Goal: Task Accomplishment & Management: Manage account settings

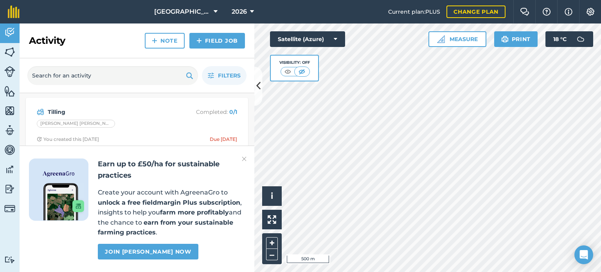
click at [244, 159] on img at bounding box center [244, 158] width 5 height 9
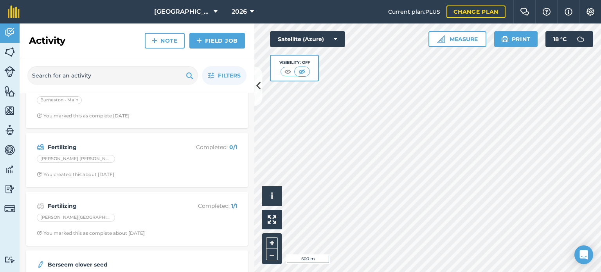
scroll to position [196, 0]
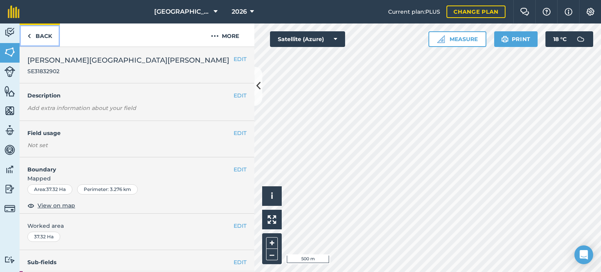
click at [36, 35] on link "Back" at bounding box center [40, 34] width 40 height 23
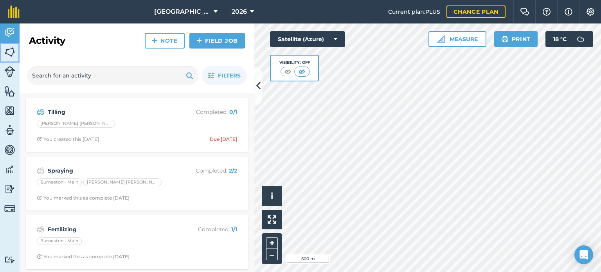
click at [9, 51] on img at bounding box center [9, 52] width 11 height 12
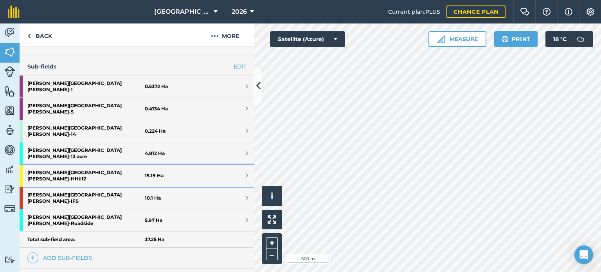
click at [58, 165] on strong "[PERSON_NAME] [PERSON_NAME] - HHill2" at bounding box center [85, 176] width 117 height 22
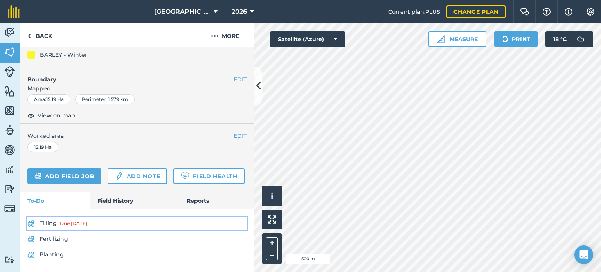
click at [52, 224] on link "Tilling Due [DATE]" at bounding box center [136, 223] width 219 height 13
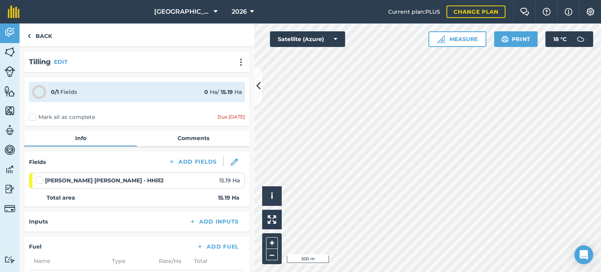
click at [34, 115] on label "Mark all as complete" at bounding box center [62, 117] width 66 height 8
click at [34, 115] on input "Mark all as complete" at bounding box center [31, 115] width 5 height 5
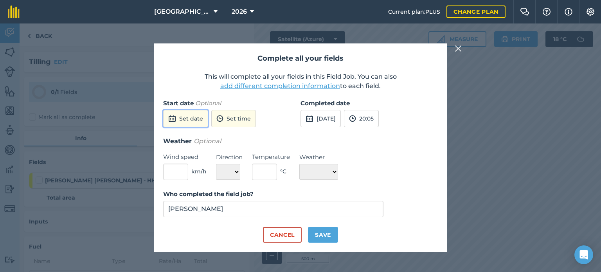
click at [186, 119] on button "Set date" at bounding box center [185, 118] width 45 height 17
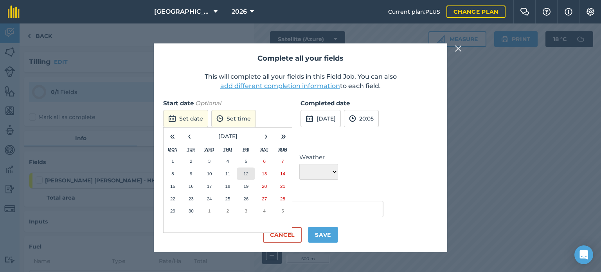
click at [248, 174] on abbr "12" at bounding box center [245, 173] width 5 height 5
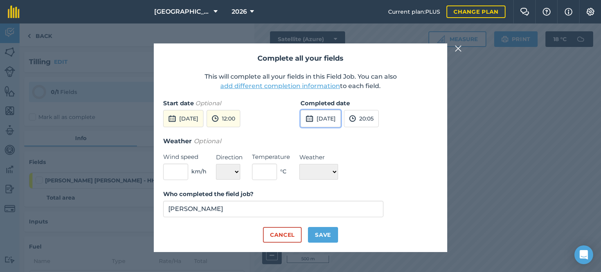
click at [314, 120] on button "[DATE]" at bounding box center [321, 118] width 40 height 17
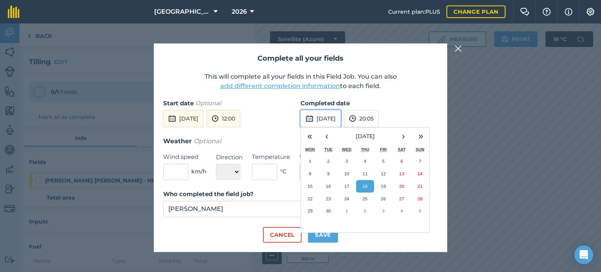
click at [314, 120] on button "[DATE]" at bounding box center [321, 118] width 40 height 17
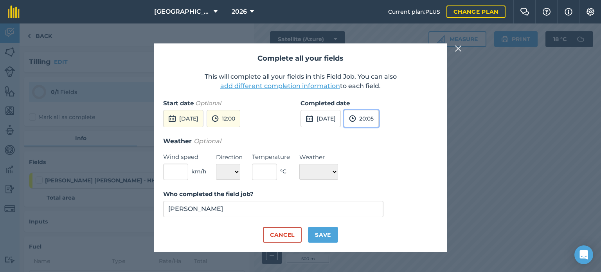
click at [379, 115] on button "20:05" at bounding box center [361, 118] width 35 height 17
click at [341, 121] on button "[DATE]" at bounding box center [321, 118] width 40 height 17
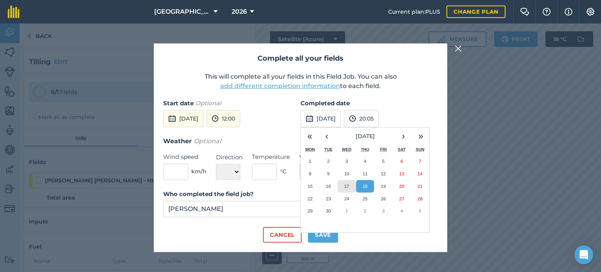
click at [348, 186] on abbr "17" at bounding box center [346, 186] width 5 height 5
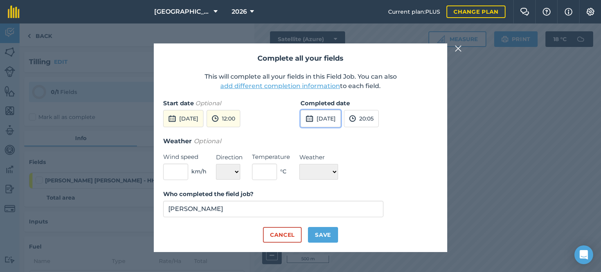
click at [341, 119] on button "[DATE]" at bounding box center [321, 118] width 40 height 17
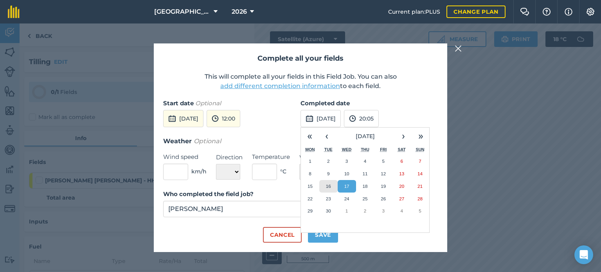
click at [329, 187] on abbr "16" at bounding box center [328, 186] width 5 height 5
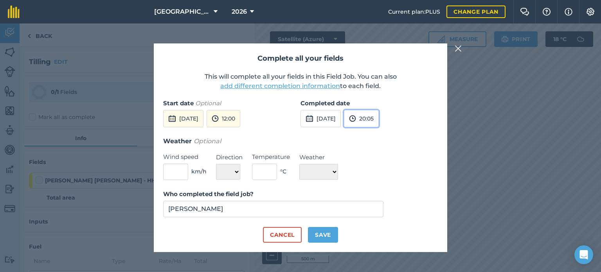
click at [376, 122] on button "20:05" at bounding box center [361, 118] width 35 height 17
click at [375, 182] on button "21:00" at bounding box center [362, 184] width 37 height 13
click at [329, 234] on button "Save" at bounding box center [323, 235] width 30 height 16
checkbox input "true"
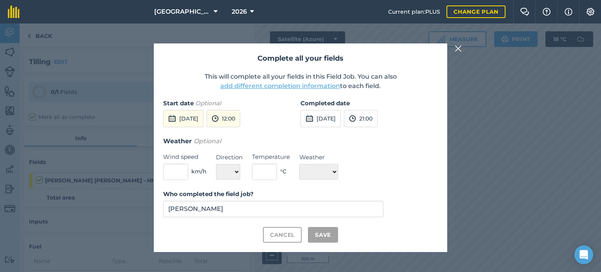
checkbox input "true"
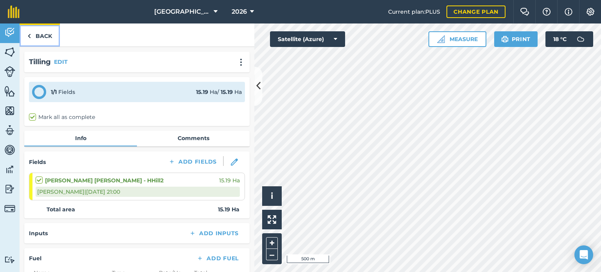
click at [40, 39] on link "Back" at bounding box center [40, 34] width 40 height 23
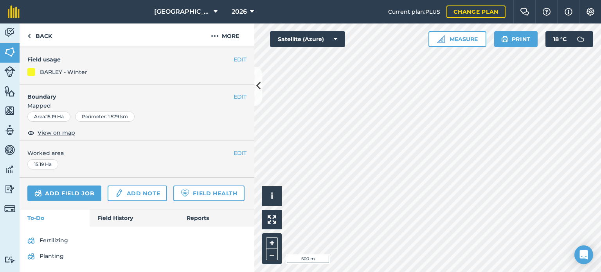
scroll to position [103, 0]
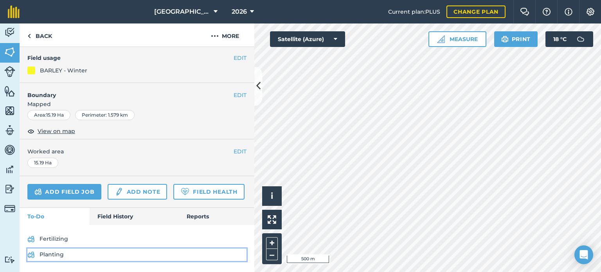
click at [61, 253] on link "Planting" at bounding box center [136, 255] width 219 height 13
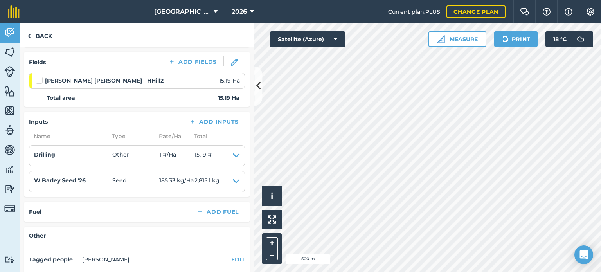
scroll to position [117, 0]
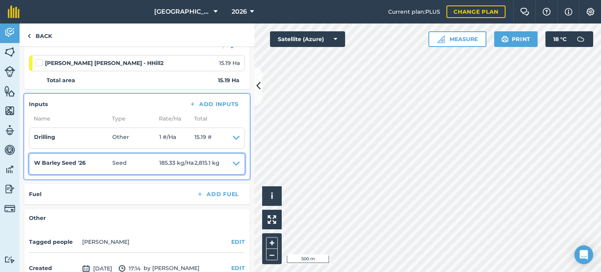
click at [166, 163] on span "185.33 kg / Ha" at bounding box center [176, 164] width 35 height 11
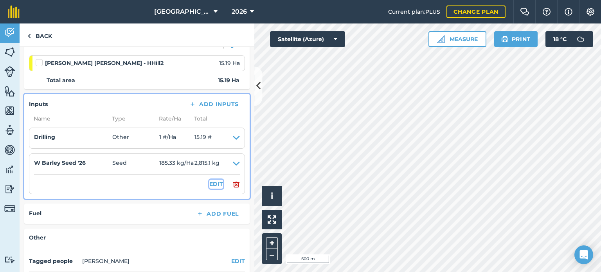
click at [209, 180] on button "EDIT" at bounding box center [216, 184] width 14 height 9
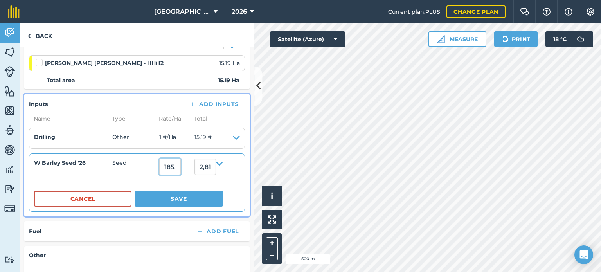
click at [181, 166] on input "185.32904" at bounding box center [170, 167] width 22 height 16
type input "190"
type input "2,886.1"
click at [203, 168] on input "2,886.1" at bounding box center [206, 167] width 22 height 16
click at [181, 169] on input "190" at bounding box center [170, 167] width 22 height 16
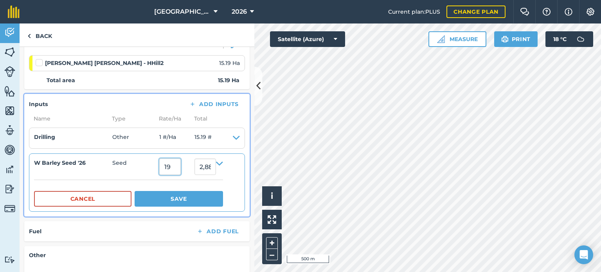
type input "1"
type input "200"
type input "3,038"
click at [206, 165] on input "3,038" at bounding box center [206, 167] width 22 height 16
click at [179, 167] on input "200" at bounding box center [170, 167] width 22 height 16
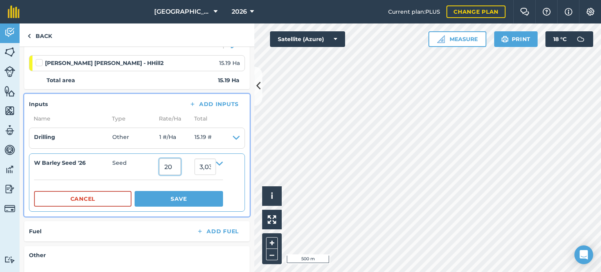
type input "2"
type input "190"
type input "2,886.1"
click at [207, 166] on input "2,886.1" at bounding box center [206, 167] width 22 height 16
click at [178, 167] on input "190" at bounding box center [170, 167] width 22 height 16
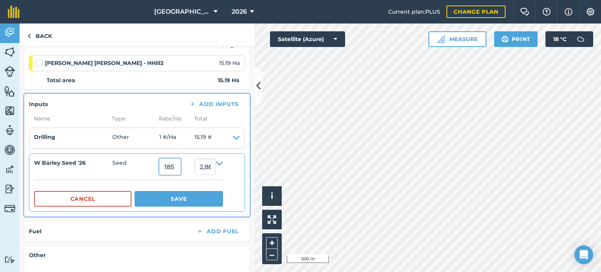
type input "185"
type input "2,810.15"
click at [179, 198] on button "Save" at bounding box center [179, 199] width 88 height 16
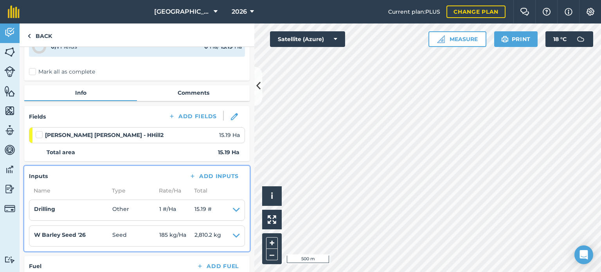
scroll to position [29, 0]
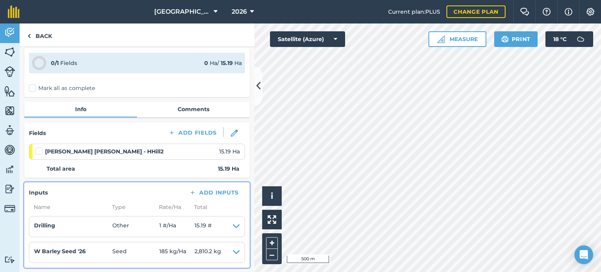
click at [34, 88] on label "Mark all as complete" at bounding box center [62, 88] width 66 height 8
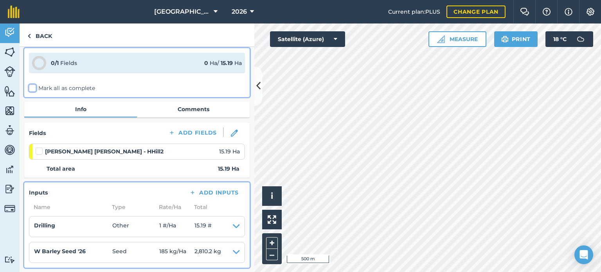
click at [34, 113] on input "Mark all as complete" at bounding box center [31, 115] width 5 height 5
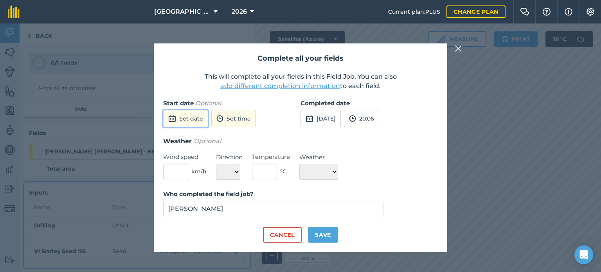
click at [195, 121] on button "Set date" at bounding box center [185, 118] width 45 height 17
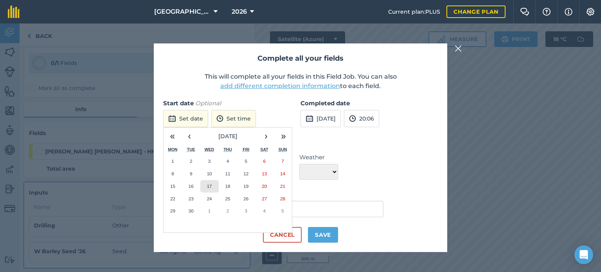
click at [210, 185] on abbr "17" at bounding box center [209, 186] width 5 height 5
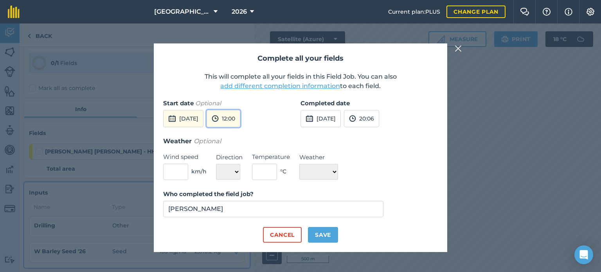
click at [240, 119] on button "12:00" at bounding box center [224, 118] width 34 height 17
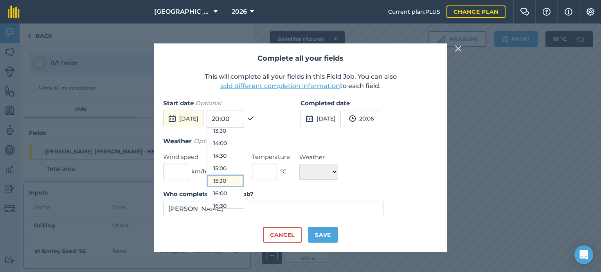
click at [241, 182] on button "15:30" at bounding box center [225, 181] width 37 height 13
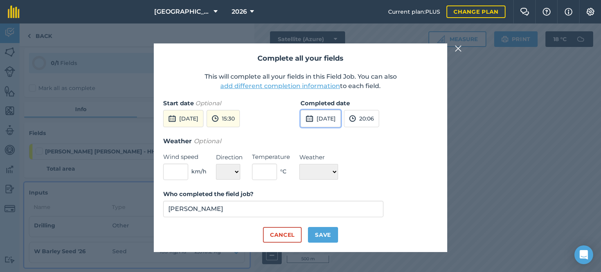
click at [329, 120] on button "[DATE]" at bounding box center [321, 118] width 40 height 17
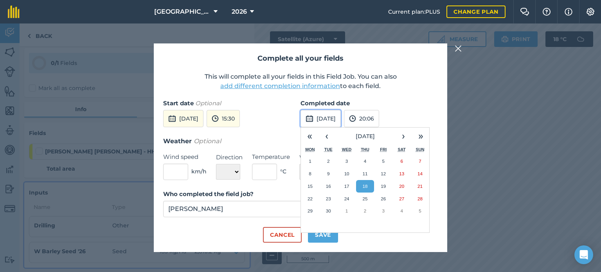
click at [329, 120] on button "[DATE]" at bounding box center [321, 118] width 40 height 17
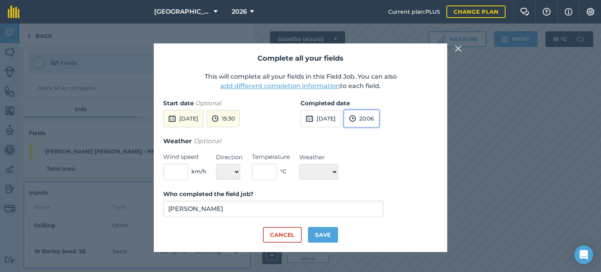
click at [378, 120] on button "20:06" at bounding box center [361, 118] width 35 height 17
click at [381, 149] on button "16:30" at bounding box center [362, 149] width 37 height 13
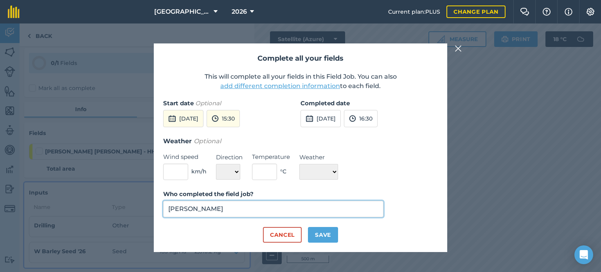
click at [234, 213] on input "[PERSON_NAME]" at bounding box center [273, 209] width 220 height 16
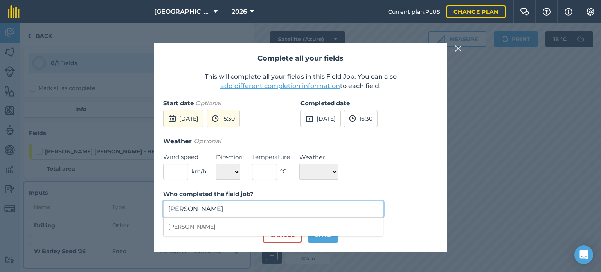
drag, startPoint x: 236, startPoint y: 211, endPoint x: 241, endPoint y: 209, distance: 5.3
click at [236, 211] on input "[PERSON_NAME]" at bounding box center [273, 209] width 220 height 16
click at [259, 141] on h3 "Weather Optional" at bounding box center [300, 141] width 275 height 10
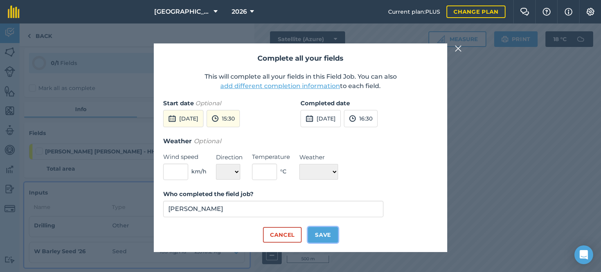
click at [315, 235] on button "Save" at bounding box center [323, 235] width 30 height 16
checkbox input "true"
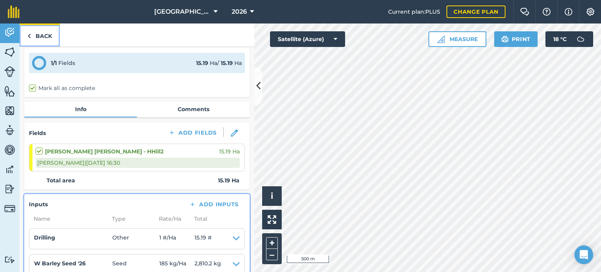
click at [41, 36] on link "Back" at bounding box center [40, 34] width 40 height 23
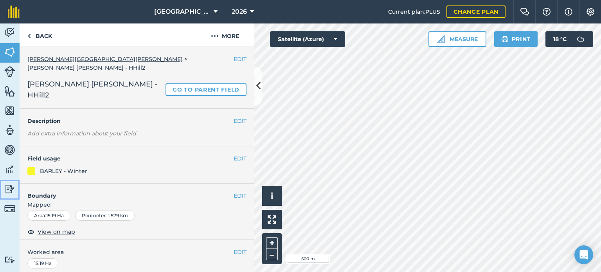
click at [11, 193] on img at bounding box center [9, 189] width 11 height 12
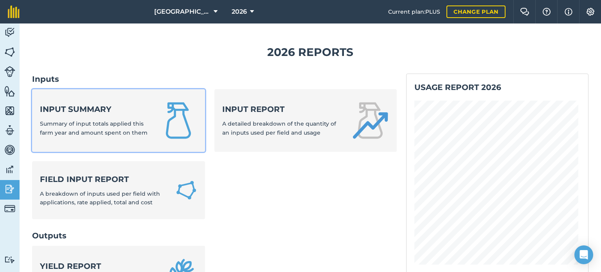
click at [95, 114] on strong "Input summary" at bounding box center [95, 109] width 110 height 11
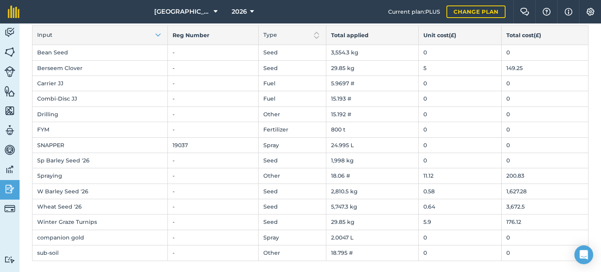
scroll to position [20, 0]
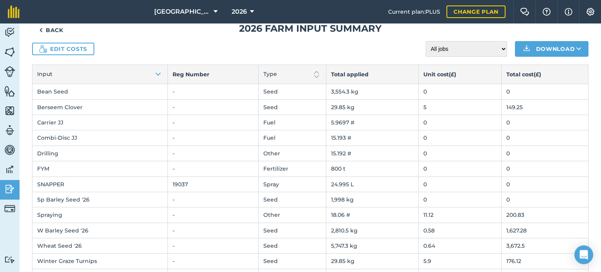
click at [68, 150] on td "Drilling" at bounding box center [99, 153] width 135 height 15
click at [82, 49] on link "Edit costs" at bounding box center [63, 49] width 62 height 13
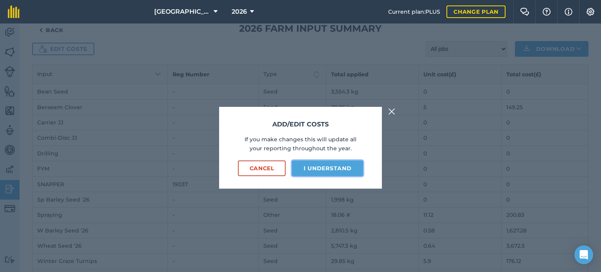
click at [315, 172] on button "I understand" at bounding box center [327, 168] width 71 height 16
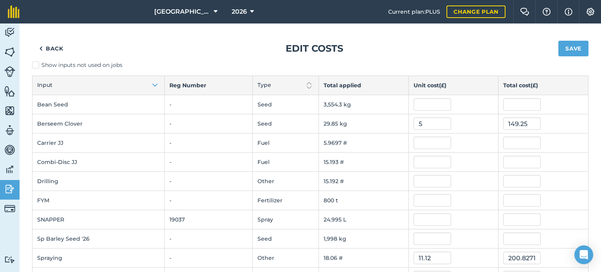
drag, startPoint x: 50, startPoint y: 181, endPoint x: 59, endPoint y: 181, distance: 8.2
click at [51, 181] on td "Drilling" at bounding box center [98, 181] width 132 height 19
click at [418, 178] on input "text" at bounding box center [433, 181] width 38 height 13
type input "67.95"
type input "1,032.29048835"
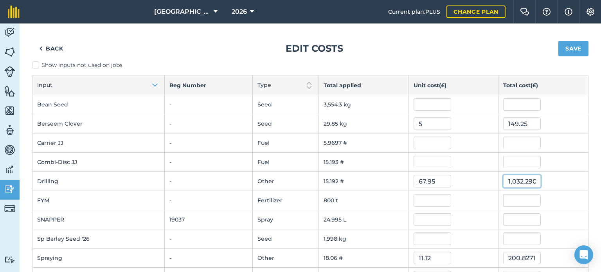
click at [503, 179] on input "1,032.29048835" at bounding box center [522, 181] width 38 height 13
click at [426, 161] on input "text" at bounding box center [433, 162] width 38 height 13
type input "40"
type input "607.70892"
click at [506, 159] on input "607.70892" at bounding box center [522, 162] width 38 height 13
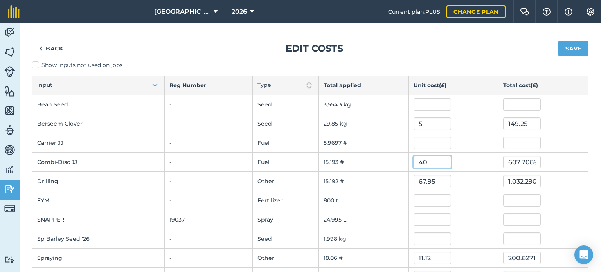
click at [424, 161] on input "40" at bounding box center [433, 162] width 38 height 13
type input "4"
type input "20"
type input "303.85446"
click at [504, 161] on input "303.85446" at bounding box center [522, 162] width 38 height 13
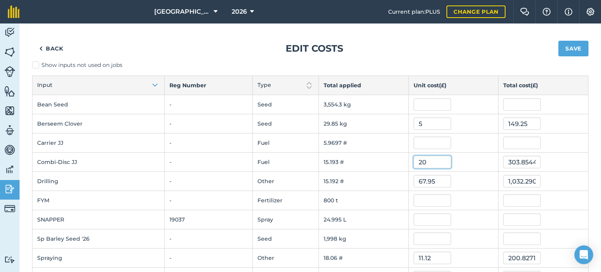
click at [435, 160] on input "20" at bounding box center [433, 162] width 38 height 13
type input "2"
type input "15"
type input "227.890845"
click at [510, 156] on input "227.890845" at bounding box center [522, 162] width 38 height 13
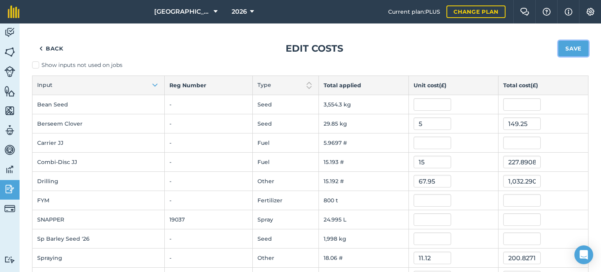
click at [568, 50] on button "Save" at bounding box center [574, 49] width 30 height 16
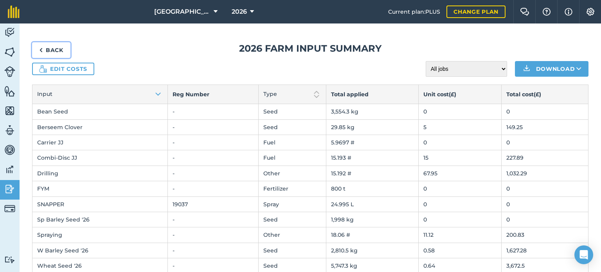
click at [55, 49] on link "Back" at bounding box center [51, 50] width 38 height 16
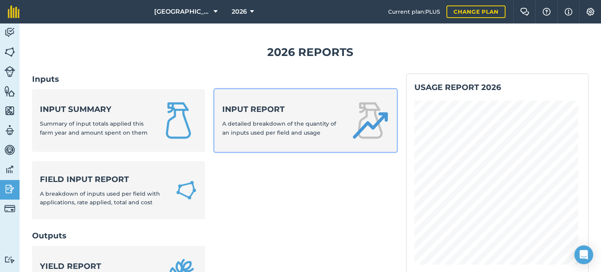
click at [278, 106] on strong "Input report" at bounding box center [282, 109] width 120 height 11
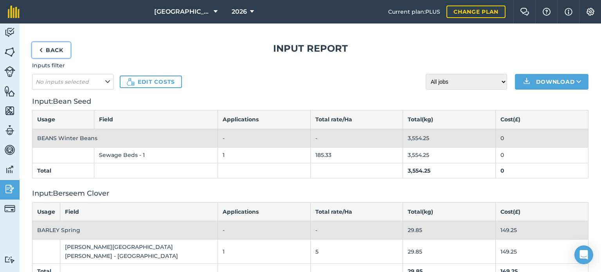
click at [63, 53] on link "Back" at bounding box center [51, 50] width 38 height 16
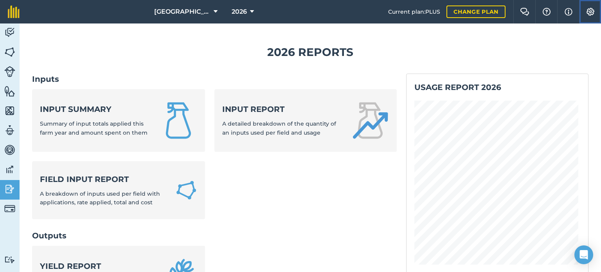
click at [590, 10] on img at bounding box center [590, 12] width 9 height 8
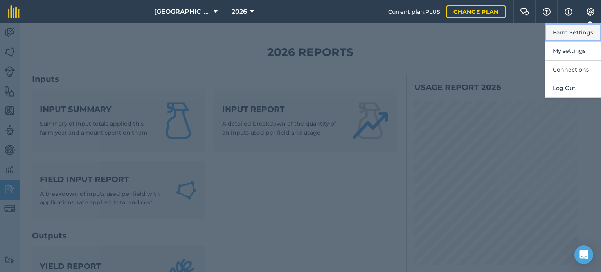
click at [578, 30] on button "Farm Settings" at bounding box center [573, 32] width 56 height 18
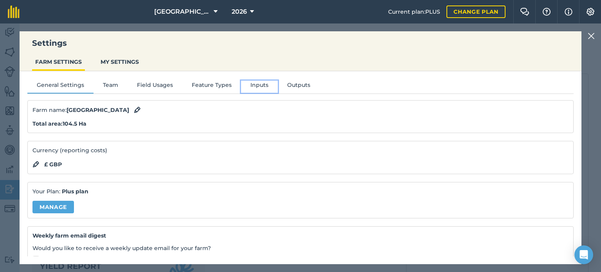
click at [252, 84] on button "Inputs" at bounding box center [259, 87] width 37 height 12
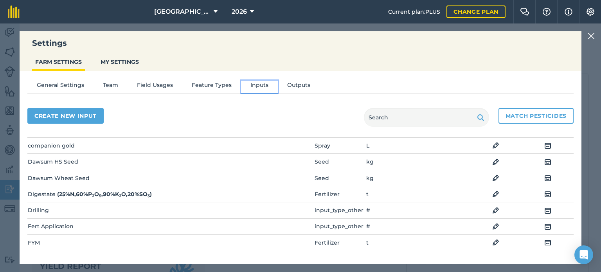
scroll to position [235, 0]
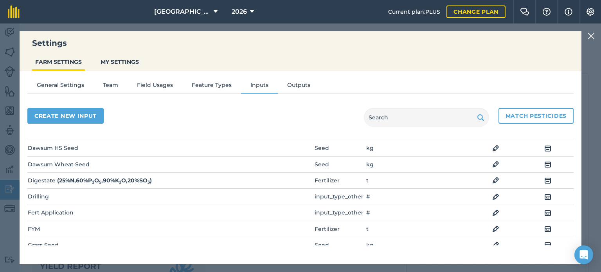
click at [492, 195] on img at bounding box center [495, 196] width 7 height 9
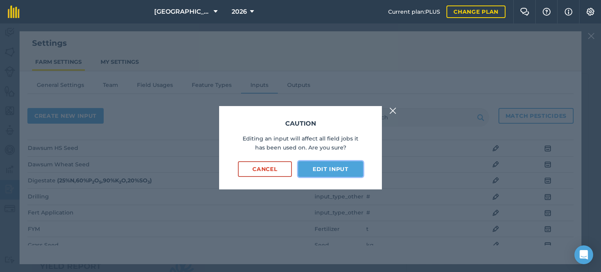
click at [328, 169] on button "Edit input" at bounding box center [330, 169] width 65 height 16
select select "COUNT"
select select "OTHER"
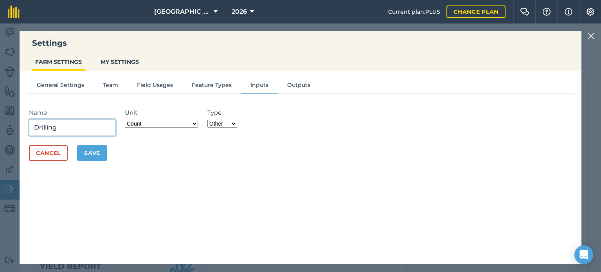
drag, startPoint x: 33, startPoint y: 123, endPoint x: 38, endPoint y: 124, distance: 4.8
click at [33, 123] on input "Drilling" at bounding box center [72, 127] width 86 height 16
click at [45, 126] on input "Vaserstad Drilling" at bounding box center [72, 127] width 86 height 16
type input "Vaderstad Drilling"
click at [85, 155] on button "Save" at bounding box center [92, 153] width 30 height 16
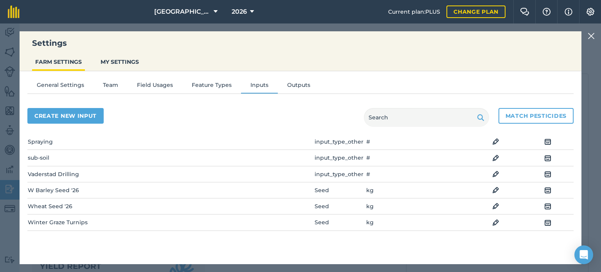
scroll to position [587, 0]
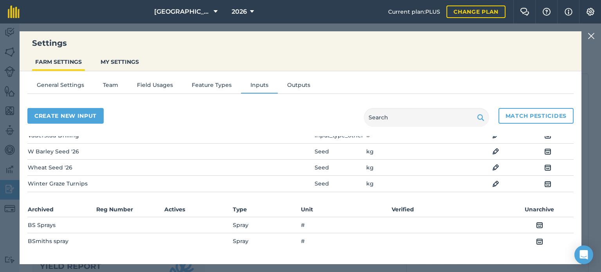
click at [591, 32] on img at bounding box center [591, 35] width 7 height 9
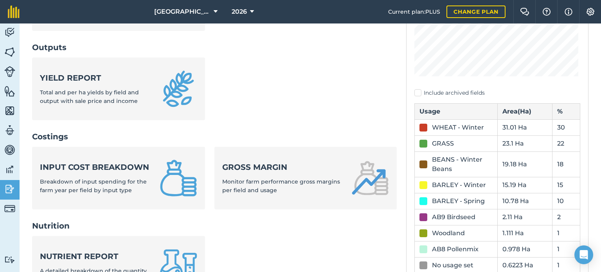
scroll to position [196, 0]
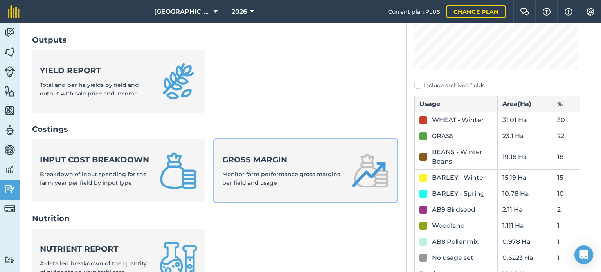
click at [262, 168] on div "Gross margin Monitor farm performance gross margins per field and usage" at bounding box center [282, 170] width 120 height 33
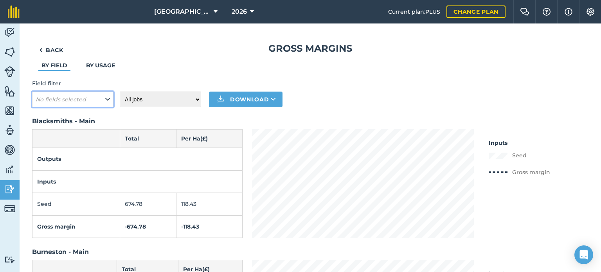
click at [109, 99] on icon at bounding box center [107, 99] width 5 height 9
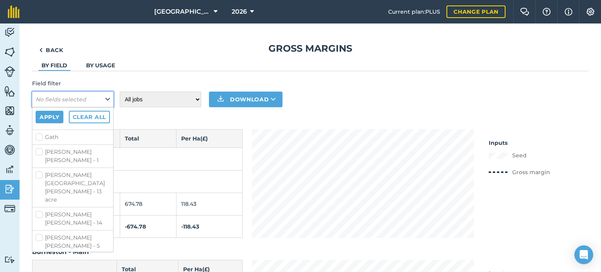
scroll to position [157, 0]
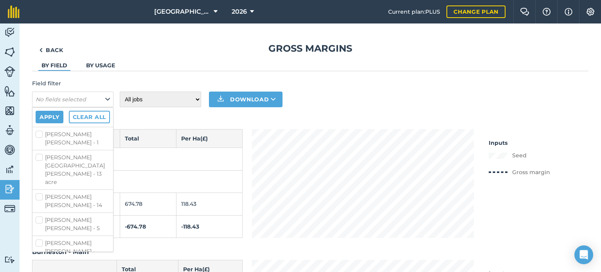
click at [38, 239] on label "[PERSON_NAME] [PERSON_NAME] - HHill2" at bounding box center [73, 251] width 74 height 25
click at [38, 239] on input "[PERSON_NAME] [PERSON_NAME] - HHill2" at bounding box center [38, 241] width 5 height 5
checkbox input "true"
click at [54, 117] on button "Apply" at bounding box center [50, 117] width 28 height 13
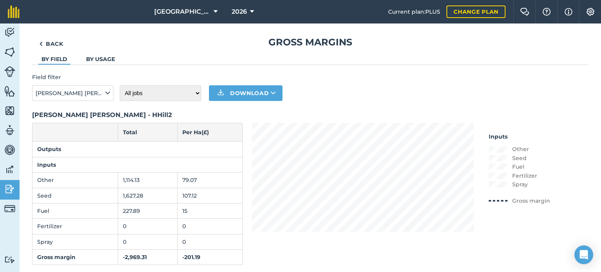
scroll to position [0, 0]
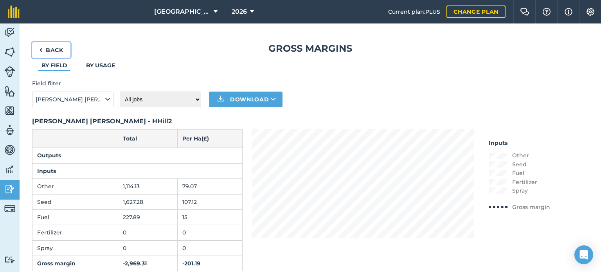
click at [58, 50] on link "Back" at bounding box center [51, 50] width 38 height 16
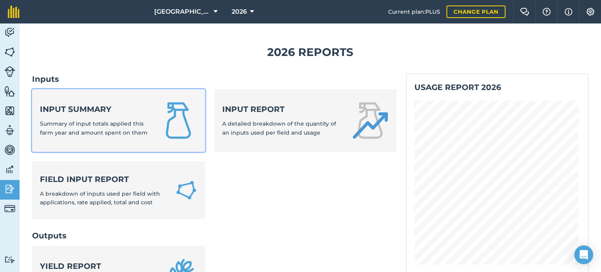
click at [86, 112] on strong "Input summary" at bounding box center [95, 109] width 110 height 11
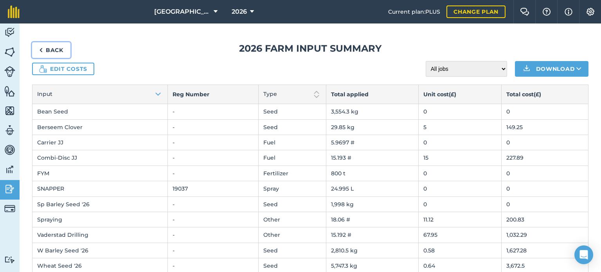
click at [51, 47] on link "Back" at bounding box center [51, 50] width 38 height 16
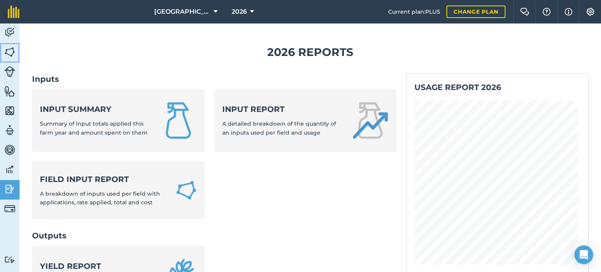
click at [12, 55] on img at bounding box center [9, 52] width 11 height 12
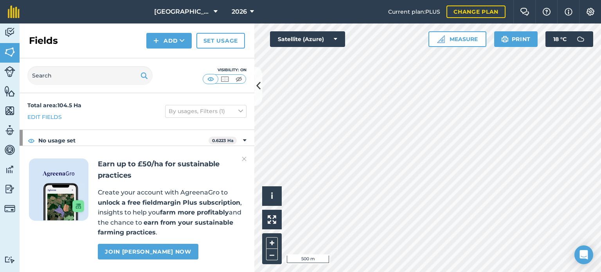
click at [245, 159] on img at bounding box center [244, 158] width 5 height 9
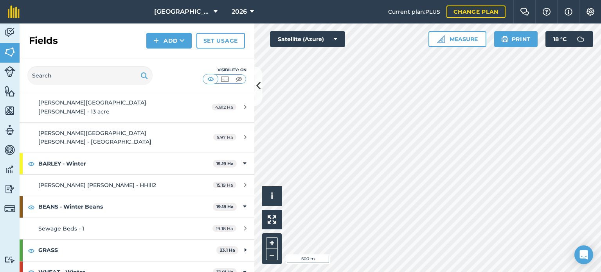
scroll to position [196, 0]
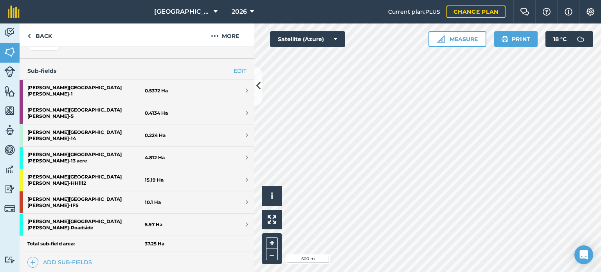
scroll to position [196, 0]
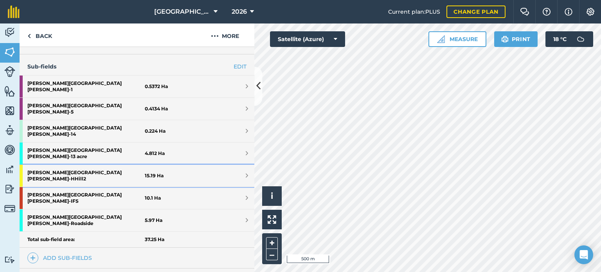
click at [58, 165] on strong "[PERSON_NAME] [PERSON_NAME] - HHill2" at bounding box center [85, 176] width 117 height 22
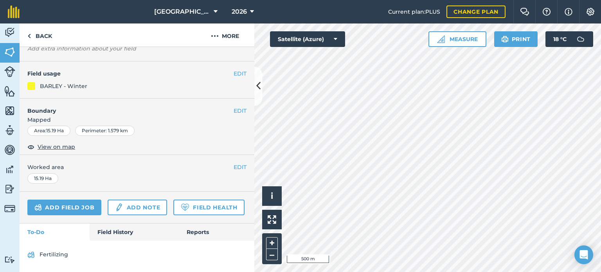
scroll to position [87, 0]
click at [111, 230] on link "Field History" at bounding box center [134, 231] width 89 height 17
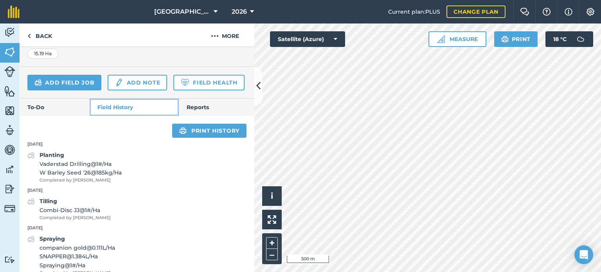
scroll to position [224, 0]
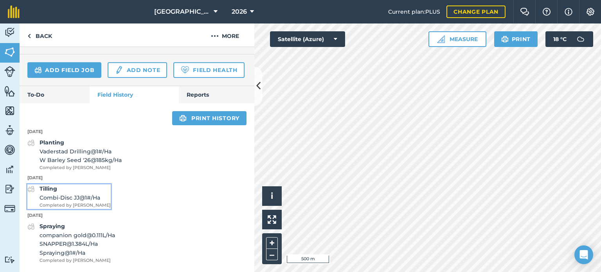
click at [64, 195] on span "Combi-Disc JJ @ 1 # / Ha" at bounding box center [75, 197] width 71 height 9
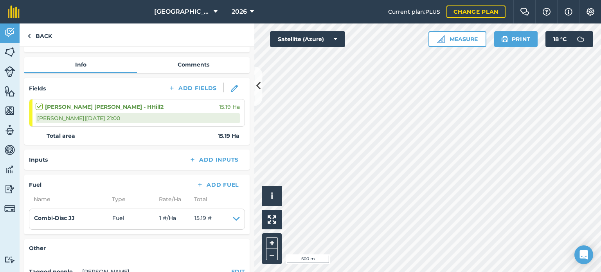
scroll to position [78, 0]
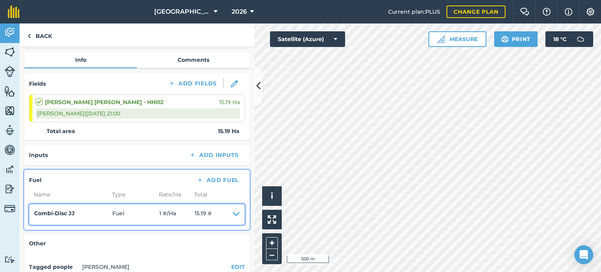
click at [233, 216] on icon at bounding box center [236, 214] width 7 height 11
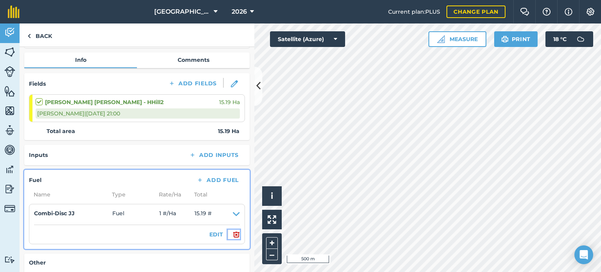
click at [233, 233] on img at bounding box center [236, 234] width 7 height 9
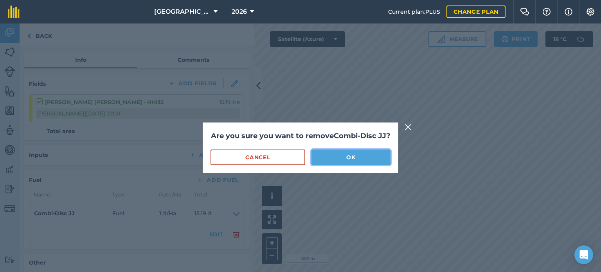
click at [318, 162] on button "OK" at bounding box center [351, 158] width 79 height 16
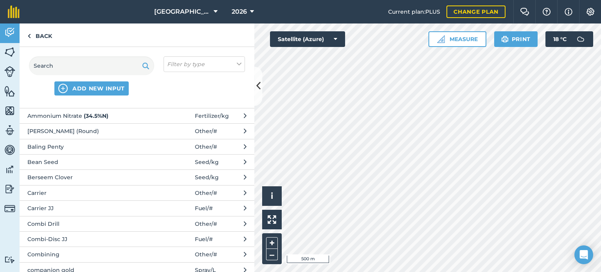
scroll to position [78, 0]
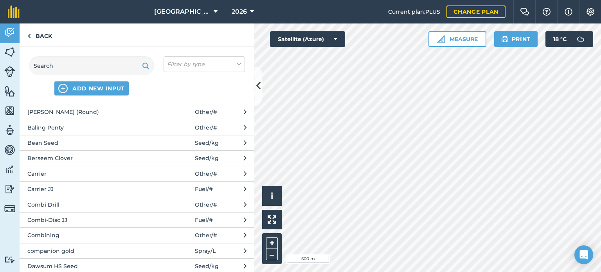
click at [62, 220] on span "Combi-Disc JJ" at bounding box center [91, 220] width 128 height 9
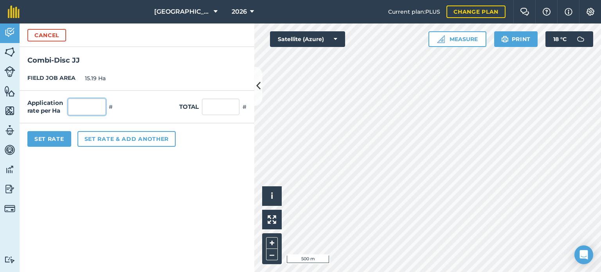
click at [84, 108] on input "text" at bounding box center [87, 107] width 38 height 16
type input "1"
type input "15.19"
click at [64, 140] on button "Set Rate" at bounding box center [49, 139] width 44 height 16
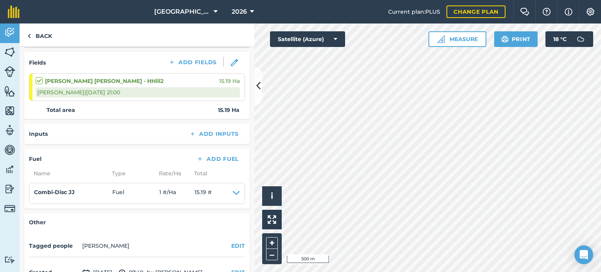
scroll to position [117, 0]
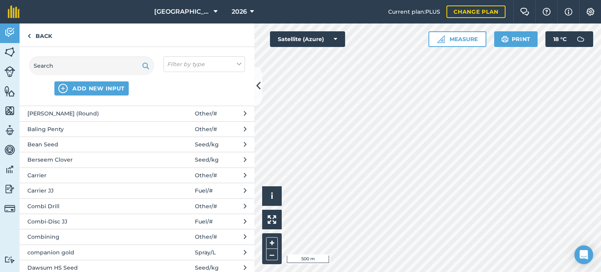
scroll to position [78, 0]
click at [202, 189] on span "Fuel / #" at bounding box center [204, 189] width 18 height 9
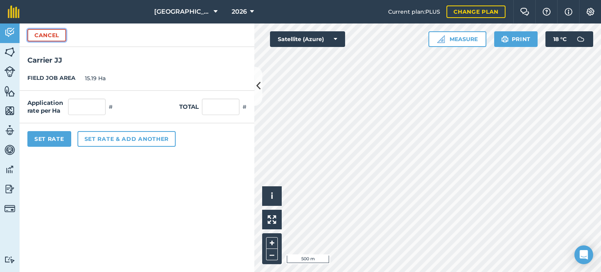
click at [36, 39] on button "Cancel" at bounding box center [46, 35] width 39 height 13
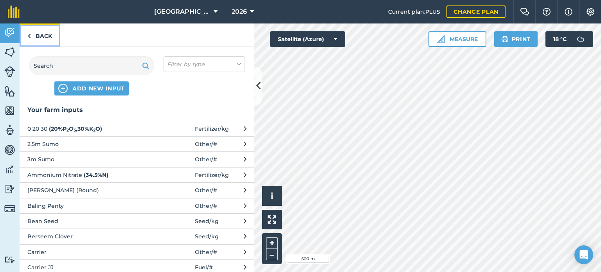
click at [34, 37] on link "Back" at bounding box center [40, 34] width 40 height 23
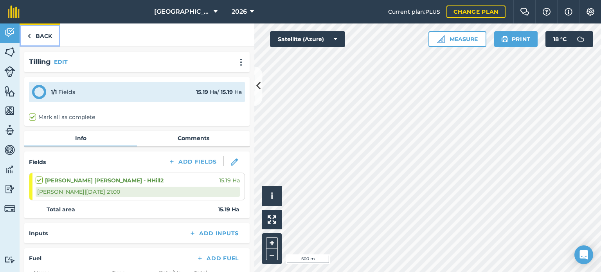
click at [34, 37] on link "Back" at bounding box center [40, 34] width 40 height 23
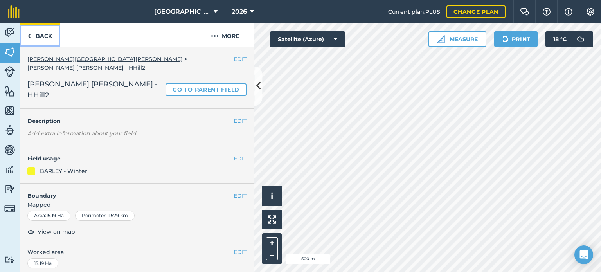
click at [34, 37] on link "Back" at bounding box center [40, 34] width 40 height 23
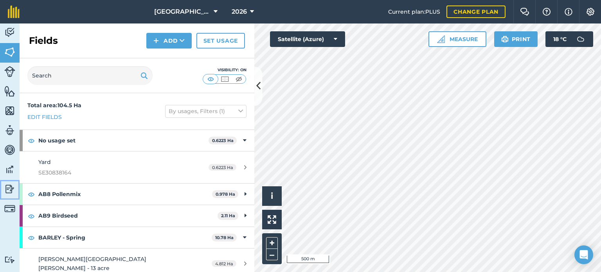
click at [10, 189] on img at bounding box center [9, 189] width 11 height 12
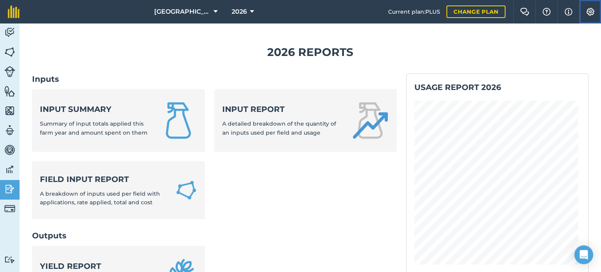
click at [587, 13] on img at bounding box center [590, 12] width 9 height 8
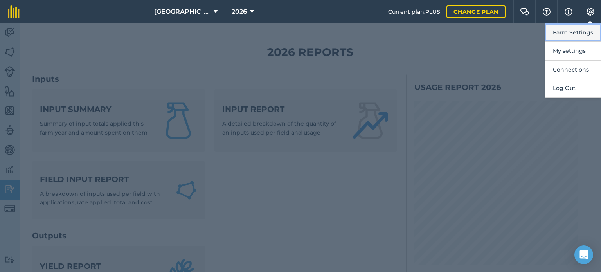
click at [577, 36] on button "Farm Settings" at bounding box center [573, 32] width 56 height 18
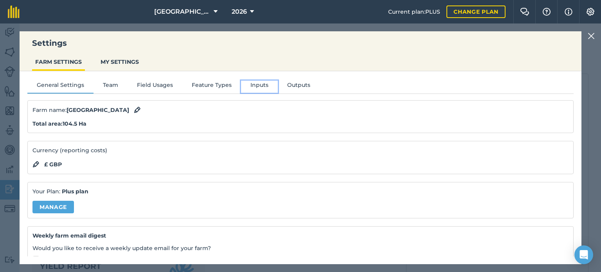
click at [255, 83] on button "Inputs" at bounding box center [259, 87] width 37 height 12
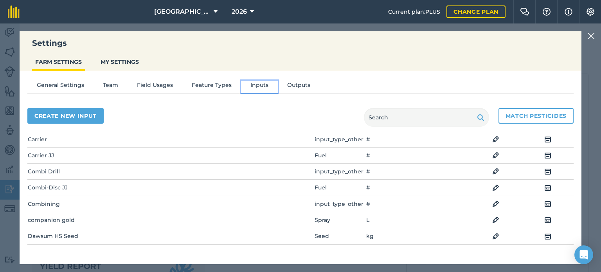
scroll to position [157, 0]
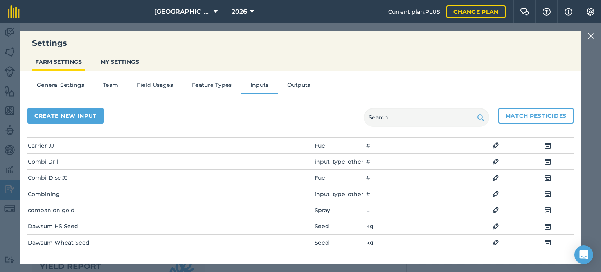
click at [492, 175] on img at bounding box center [495, 177] width 7 height 9
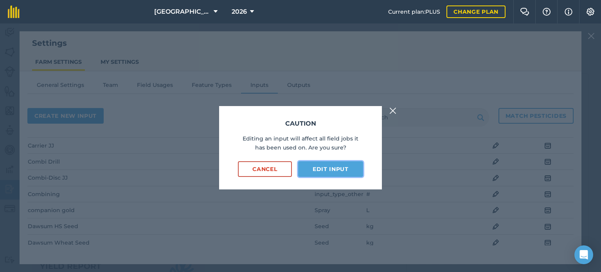
click at [360, 171] on button "Edit input" at bounding box center [330, 169] width 65 height 16
select select "COUNT"
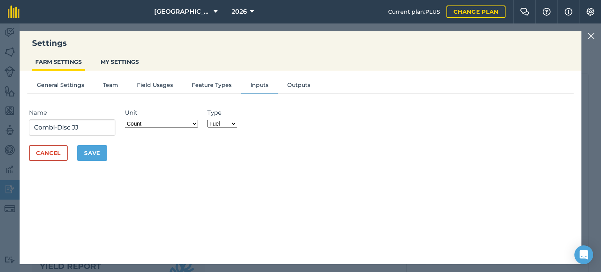
click at [226, 123] on select "Fertilizer Seed Spray Fuel Other" at bounding box center [222, 124] width 30 height 8
select select "OTHER"
click at [208, 120] on select "Fertilizer Seed Spray Fuel Other" at bounding box center [222, 124] width 30 height 8
click at [233, 124] on select "Fertilizer Seed Spray Fuel Other" at bounding box center [222, 124] width 30 height 8
click at [208, 120] on select "Fertilizer Seed Spray Fuel Other" at bounding box center [222, 124] width 30 height 8
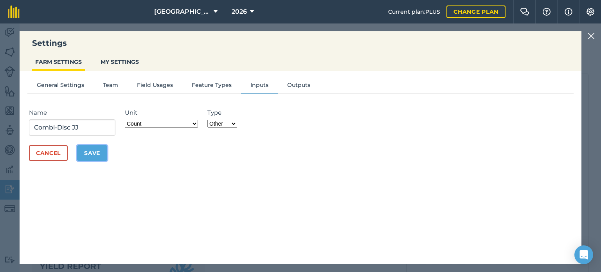
click at [88, 153] on button "Save" at bounding box center [92, 153] width 30 height 16
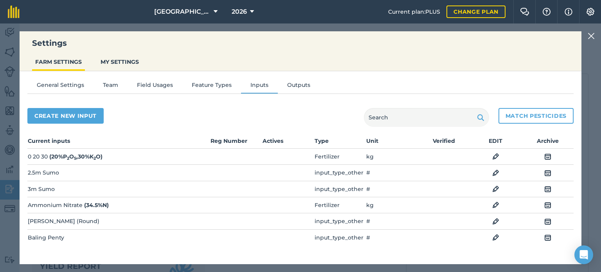
scroll to position [78, 0]
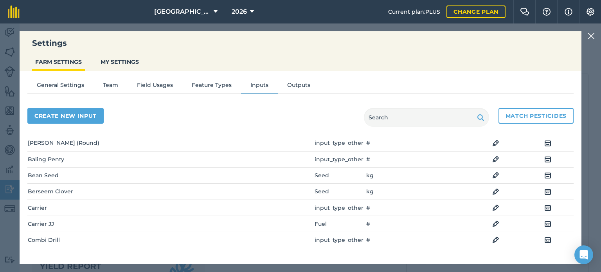
click at [492, 223] on img at bounding box center [495, 223] width 7 height 9
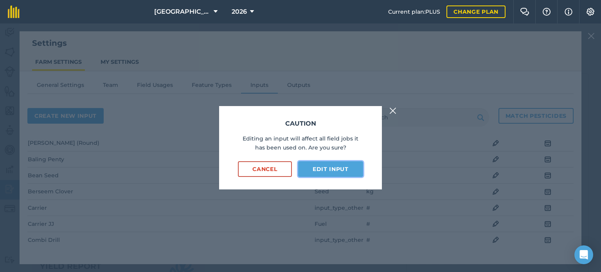
click at [314, 163] on button "Edit input" at bounding box center [330, 169] width 65 height 16
select select "COUNT"
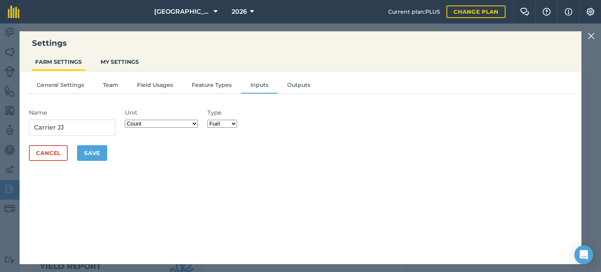
click at [234, 123] on select "Fertilizer Seed Spray Fuel Other" at bounding box center [222, 124] width 30 height 8
select select "OTHER"
click at [208, 120] on select "Fertilizer Seed Spray Fuel Other" at bounding box center [222, 124] width 30 height 8
click at [78, 157] on button "Save" at bounding box center [92, 153] width 30 height 16
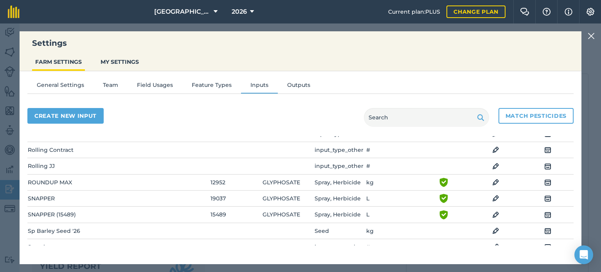
scroll to position [394, 0]
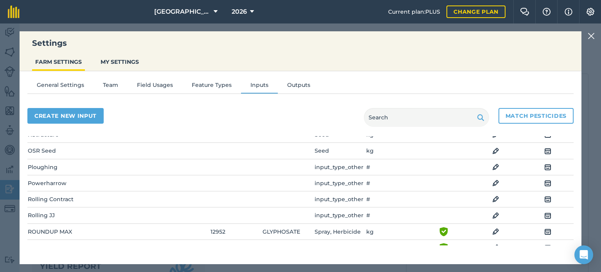
click at [590, 38] on img at bounding box center [591, 35] width 7 height 9
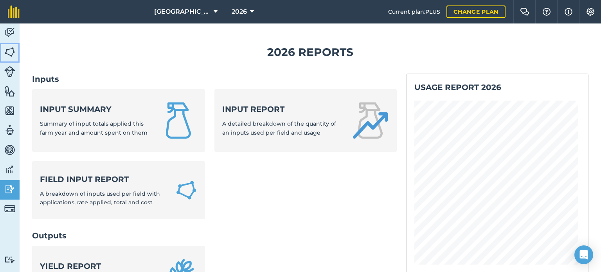
click at [11, 50] on img at bounding box center [9, 52] width 11 height 12
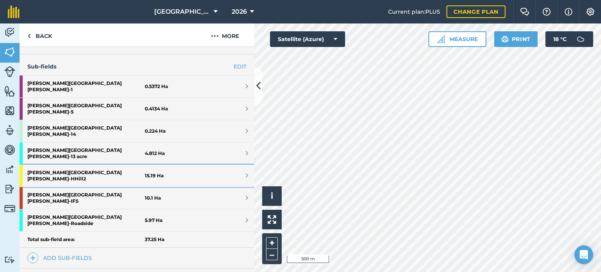
click at [72, 165] on strong "[PERSON_NAME] [PERSON_NAME] - HHill2" at bounding box center [85, 176] width 117 height 22
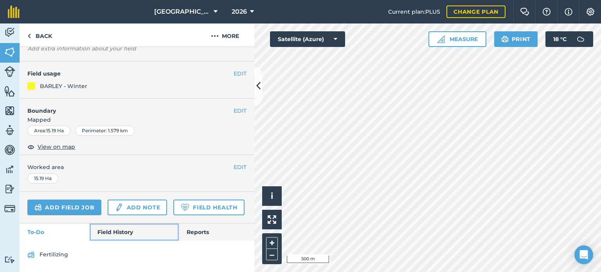
click at [105, 233] on link "Field History" at bounding box center [134, 231] width 89 height 17
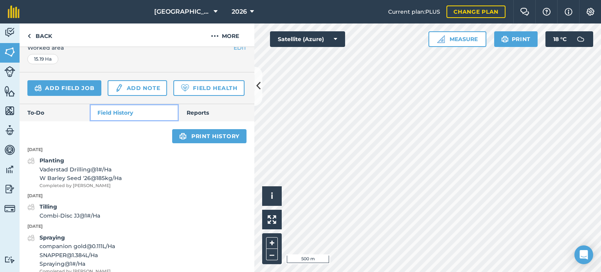
scroll to position [218, 0]
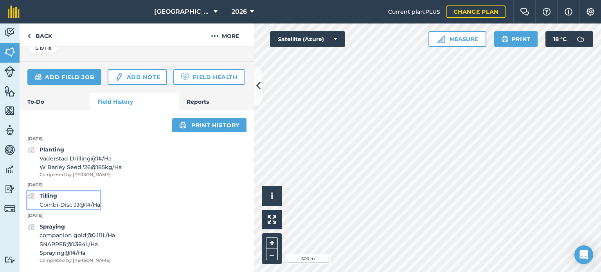
click at [86, 205] on span "Combi-Disc JJ @ 1 # / Ha" at bounding box center [70, 204] width 61 height 9
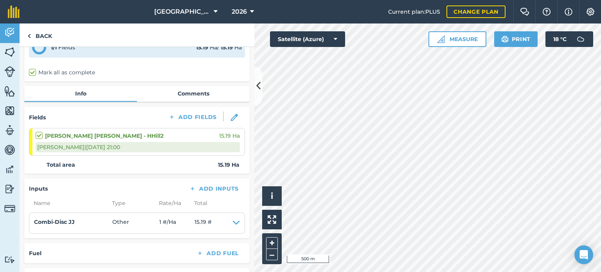
scroll to position [117, 0]
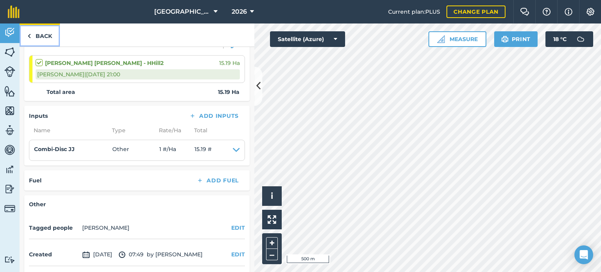
click at [43, 37] on link "Back" at bounding box center [40, 34] width 40 height 23
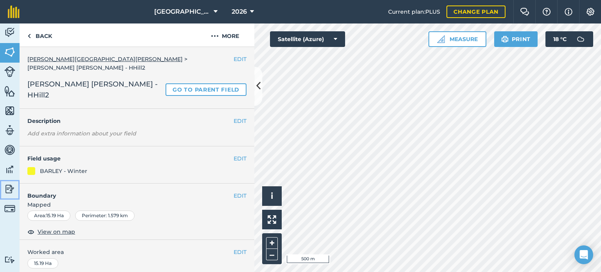
click at [11, 189] on img at bounding box center [9, 189] width 11 height 12
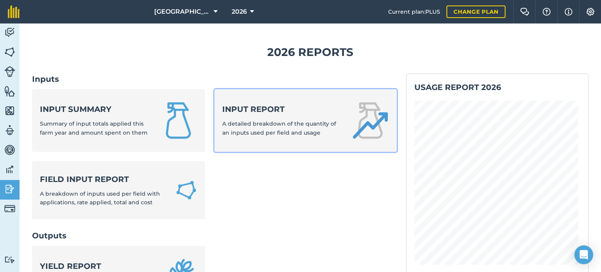
click at [278, 111] on strong "Input report" at bounding box center [282, 109] width 120 height 11
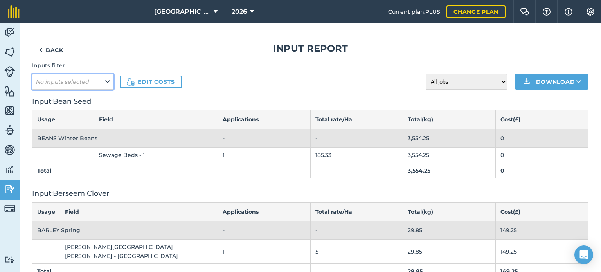
click at [108, 83] on icon at bounding box center [107, 81] width 5 height 9
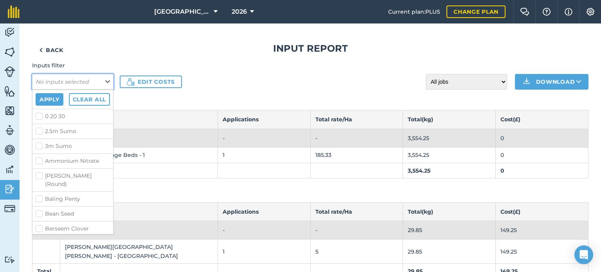
click at [108, 83] on icon at bounding box center [107, 81] width 5 height 9
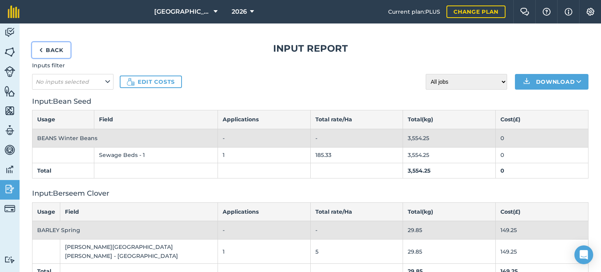
click at [62, 52] on link "Back" at bounding box center [51, 50] width 38 height 16
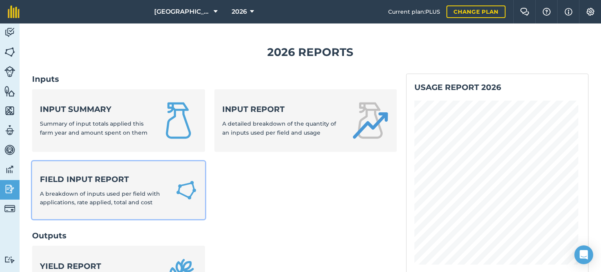
click at [94, 175] on strong "Field Input Report" at bounding box center [103, 179] width 126 height 11
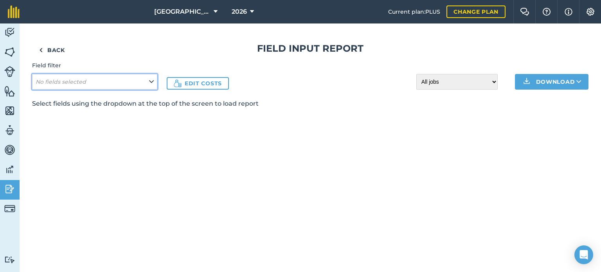
click at [152, 83] on icon at bounding box center [151, 81] width 5 height 9
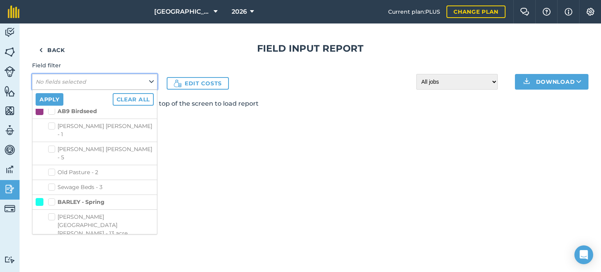
scroll to position [157, 0]
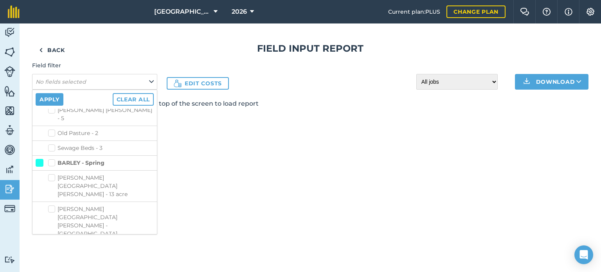
click at [54, 259] on label "[PERSON_NAME] [PERSON_NAME] - HHill2" at bounding box center [101, 267] width 106 height 16
click at [53, 259] on input "[PERSON_NAME] [PERSON_NAME] - HHill2" at bounding box center [50, 261] width 5 height 5
checkbox input "true"
click at [56, 99] on button "Apply" at bounding box center [50, 99] width 28 height 13
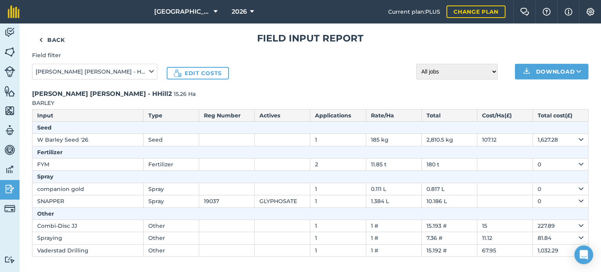
scroll to position [16, 0]
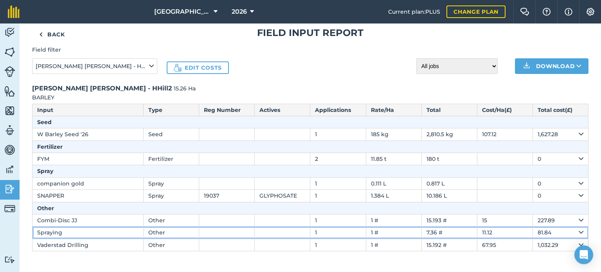
click at [55, 231] on td "Spraying" at bounding box center [87, 233] width 111 height 12
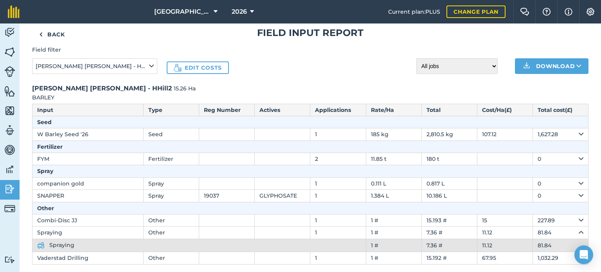
click at [53, 245] on span "Spraying" at bounding box center [61, 244] width 25 height 7
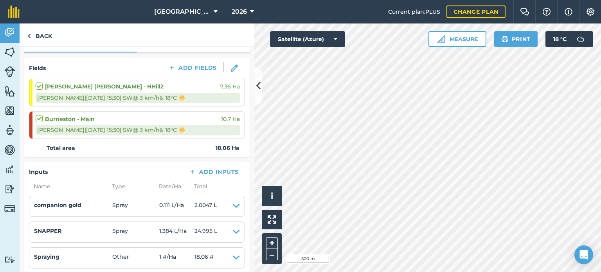
scroll to position [117, 0]
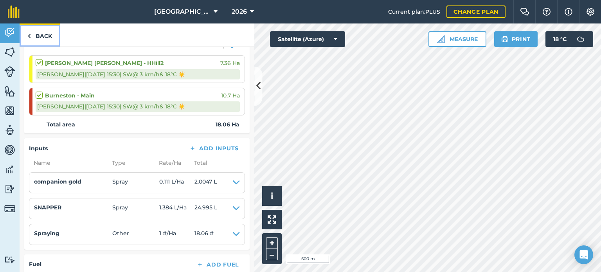
click at [45, 34] on link "Back" at bounding box center [40, 34] width 40 height 23
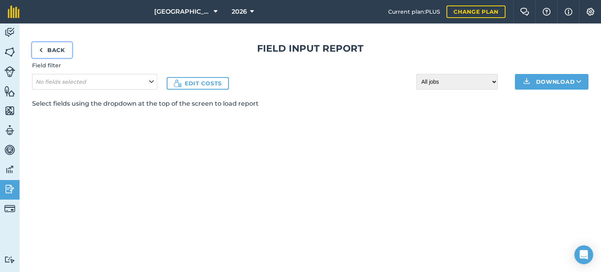
click at [48, 51] on link "Back" at bounding box center [52, 50] width 40 height 16
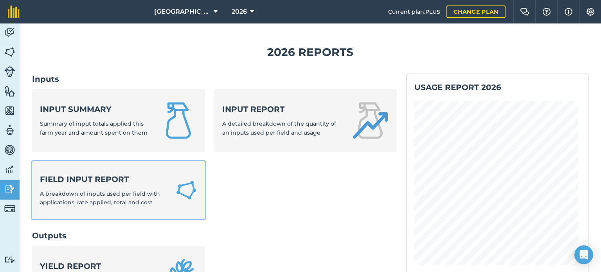
click at [73, 186] on div "Field Input Report A breakdown of inputs used per field with applications, rate…" at bounding box center [103, 190] width 126 height 33
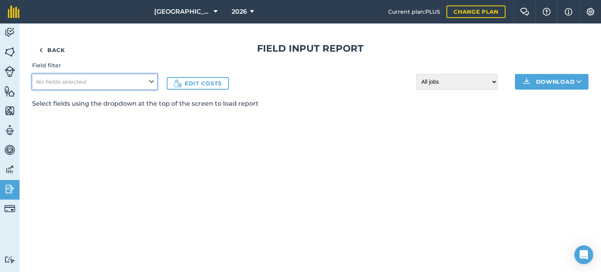
click at [66, 81] on em "No fields selected" at bounding box center [61, 81] width 50 height 7
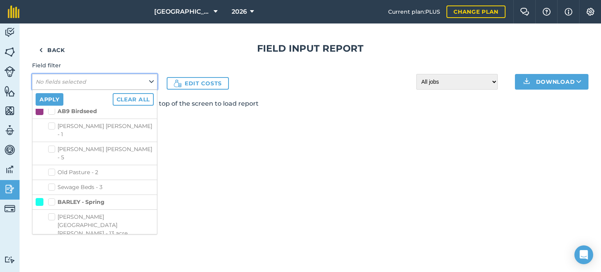
scroll to position [157, 0]
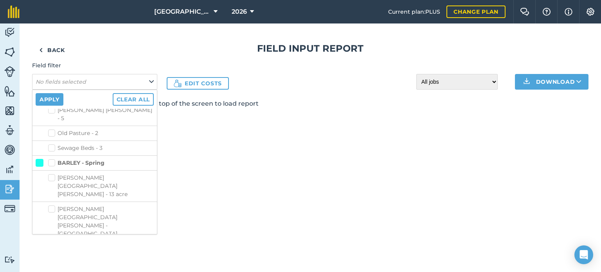
click at [63, 259] on label "[PERSON_NAME] [PERSON_NAME] - HHill2" at bounding box center [101, 267] width 106 height 16
click at [53, 259] on input "[PERSON_NAME] [PERSON_NAME] - HHill2" at bounding box center [50, 261] width 5 height 5
checkbox input "true"
click at [58, 98] on button "Apply" at bounding box center [50, 99] width 28 height 13
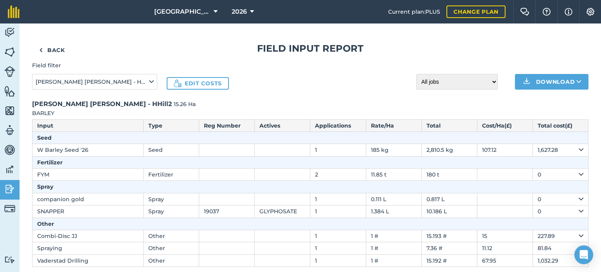
scroll to position [16, 0]
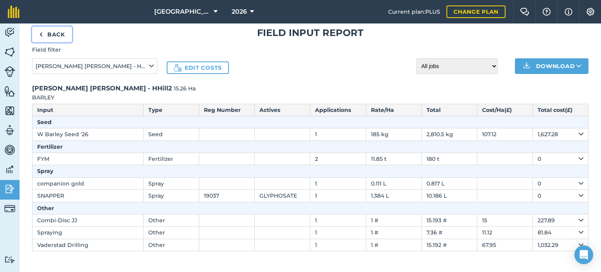
click at [55, 33] on link "Back" at bounding box center [52, 35] width 40 height 16
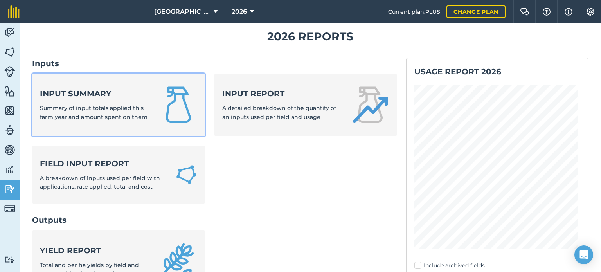
click at [78, 88] on strong "Input summary" at bounding box center [95, 93] width 110 height 11
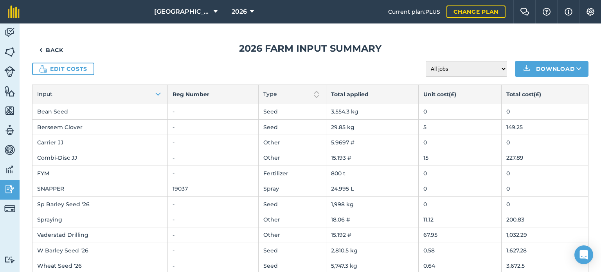
click at [46, 171] on td "FYM" at bounding box center [99, 173] width 135 height 15
click at [43, 49] on link "Back" at bounding box center [51, 50] width 38 height 16
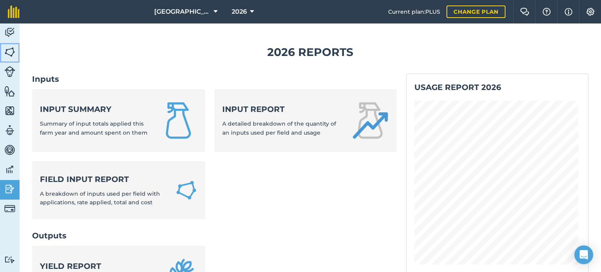
click at [13, 51] on img at bounding box center [9, 52] width 11 height 12
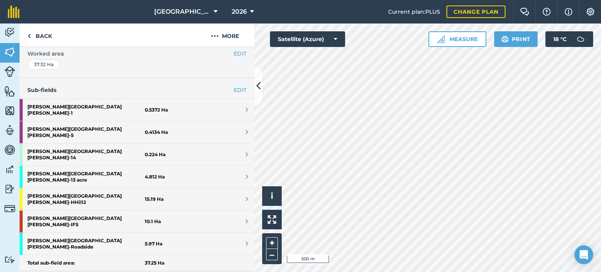
scroll to position [196, 0]
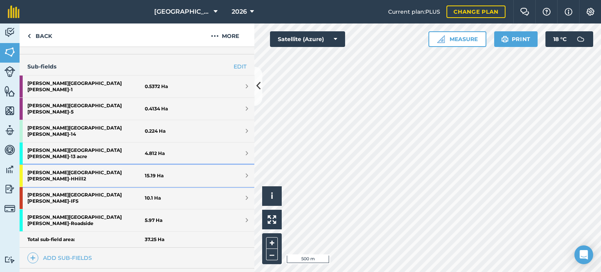
click at [70, 165] on strong "[PERSON_NAME] [PERSON_NAME] - HHill2" at bounding box center [85, 176] width 117 height 22
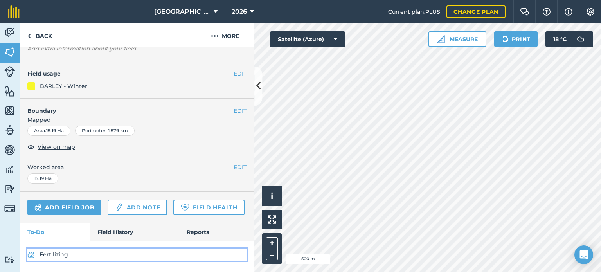
click at [61, 254] on link "Fertilizing" at bounding box center [136, 255] width 219 height 13
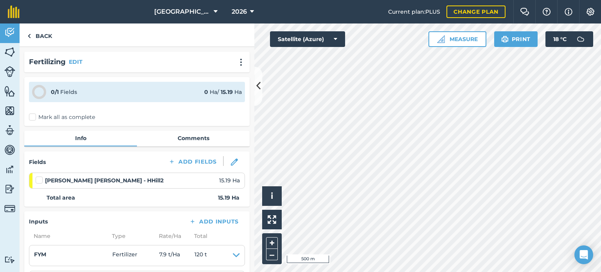
click at [36, 114] on label "Mark all as complete" at bounding box center [62, 117] width 66 height 8
click at [34, 114] on input "Mark all as complete" at bounding box center [31, 115] width 5 height 5
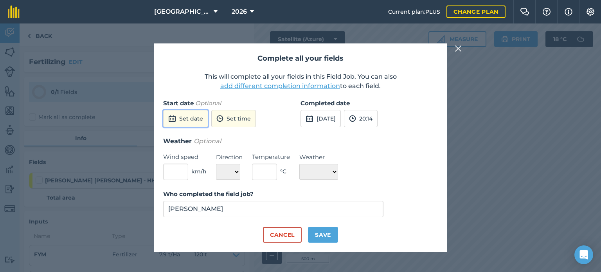
click at [199, 120] on button "Set date" at bounding box center [185, 118] width 45 height 17
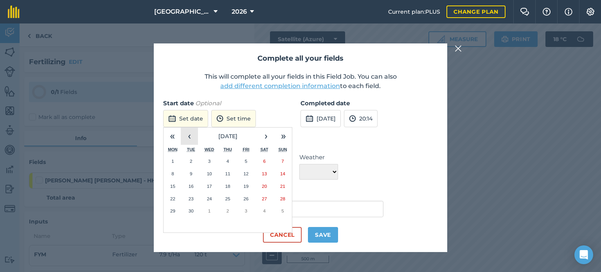
click at [191, 135] on button "‹" at bounding box center [189, 136] width 17 height 17
click at [246, 161] on abbr "1" at bounding box center [246, 161] width 2 height 5
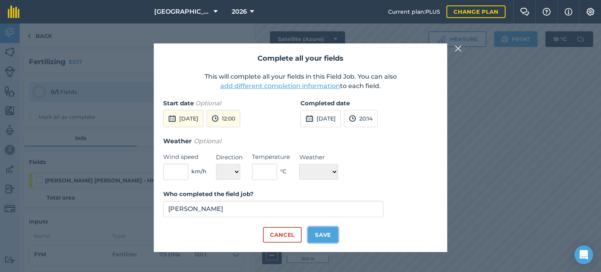
click at [316, 236] on button "Save" at bounding box center [323, 235] width 30 height 16
checkbox input "true"
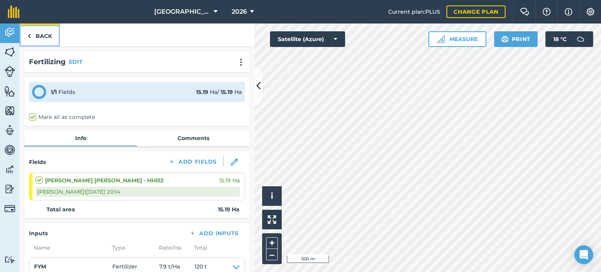
click at [50, 38] on link "Back" at bounding box center [40, 34] width 40 height 23
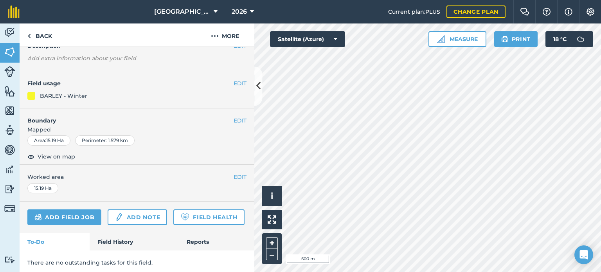
scroll to position [80, 0]
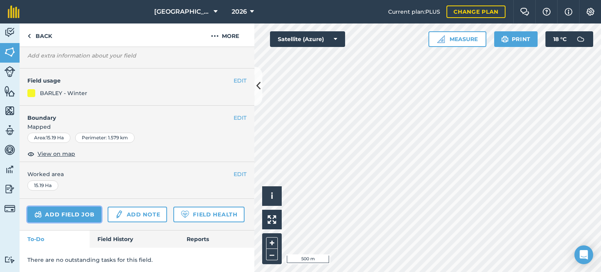
click at [85, 207] on link "Add field job" at bounding box center [64, 215] width 74 height 16
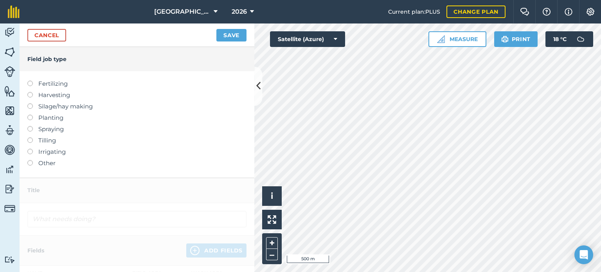
click at [32, 137] on label at bounding box center [32, 137] width 11 height 0
type input "Tilling"
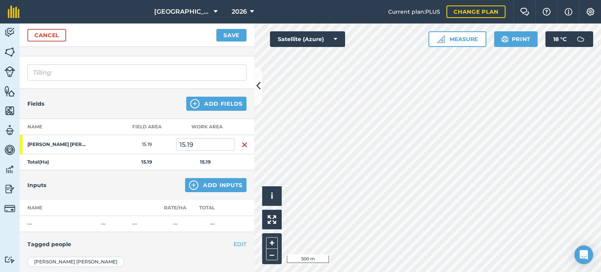
scroll to position [78, 0]
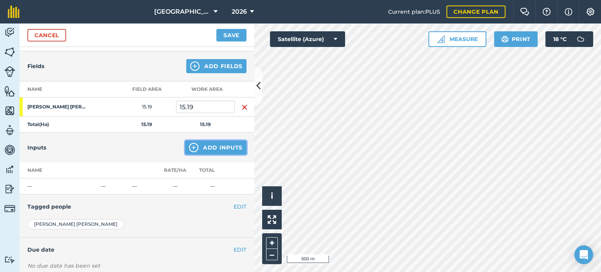
click at [191, 146] on img at bounding box center [193, 147] width 9 height 9
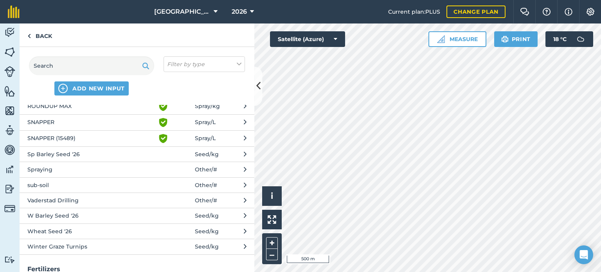
scroll to position [431, 0]
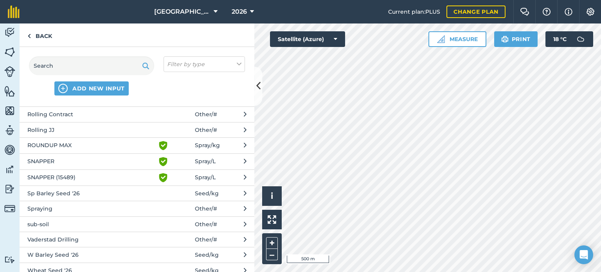
click at [204, 134] on span "Other / #" at bounding box center [206, 130] width 22 height 9
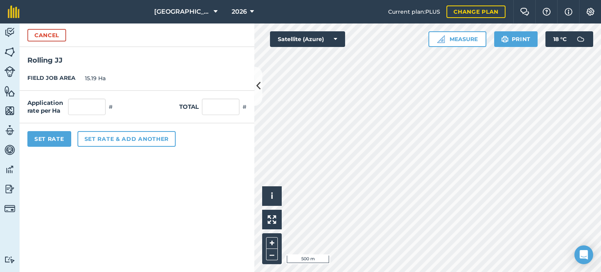
click at [63, 98] on div "Application rate per Ha # Total #" at bounding box center [137, 107] width 235 height 32
click at [67, 98] on div "Application rate per Ha # Total #" at bounding box center [137, 107] width 235 height 32
drag, startPoint x: 81, startPoint y: 105, endPoint x: 121, endPoint y: 131, distance: 47.6
click at [82, 105] on input "text" at bounding box center [87, 107] width 38 height 16
type input "1"
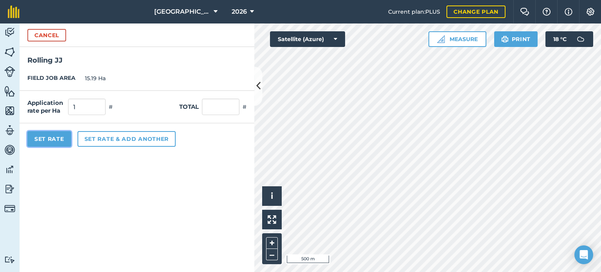
type input "15.19"
click at [64, 140] on button "Set Rate" at bounding box center [49, 139] width 44 height 16
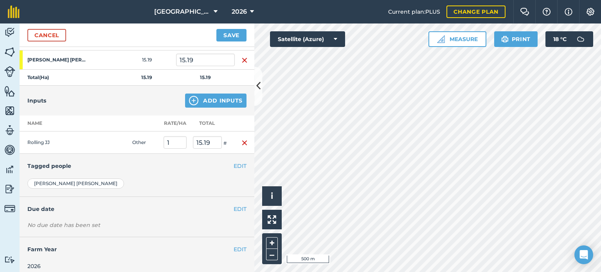
scroll to position [130, 0]
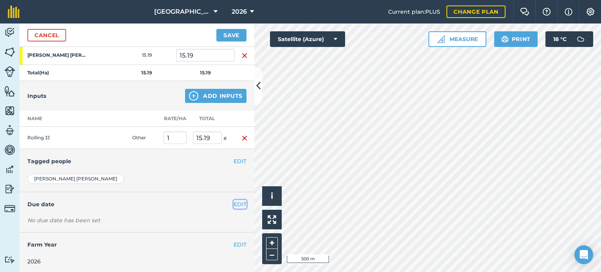
click at [236, 203] on button "EDIT" at bounding box center [240, 204] width 13 height 9
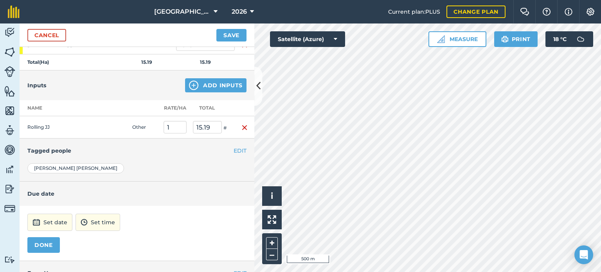
scroll to position [169, 0]
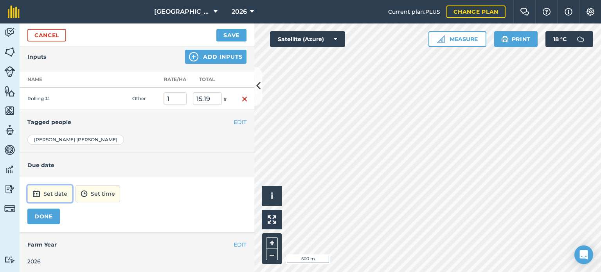
click at [63, 196] on button "Set date" at bounding box center [49, 193] width 45 height 17
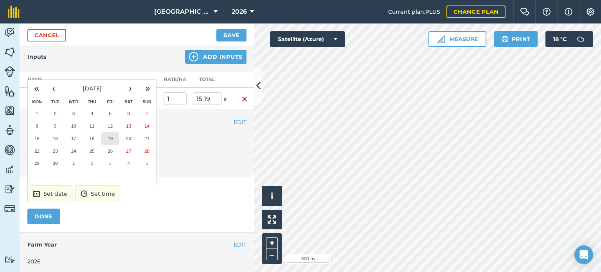
click at [111, 136] on abbr "19" at bounding box center [110, 138] width 5 height 5
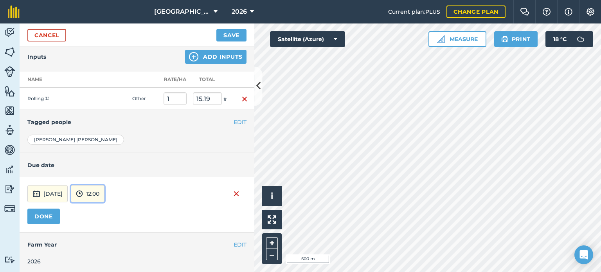
click at [83, 194] on img at bounding box center [79, 193] width 7 height 9
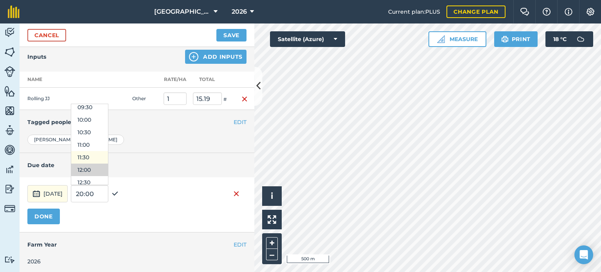
scroll to position [224, 0]
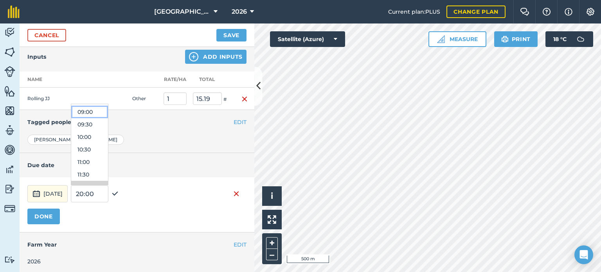
click at [106, 110] on button "09:00" at bounding box center [89, 112] width 37 height 13
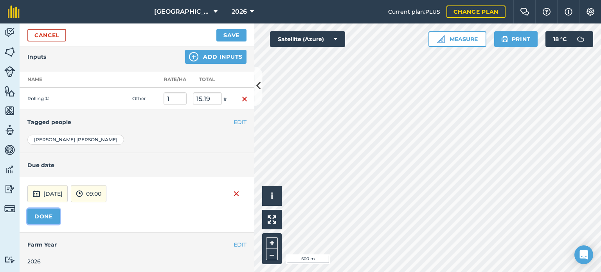
click at [52, 214] on button "DONE" at bounding box center [43, 217] width 32 height 16
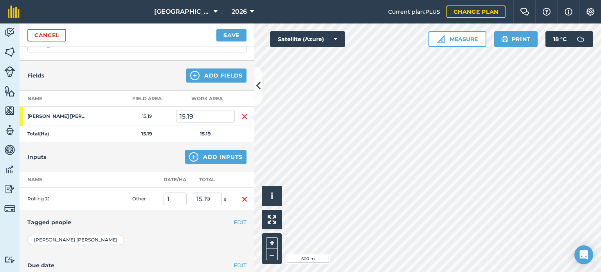
scroll to position [14, 0]
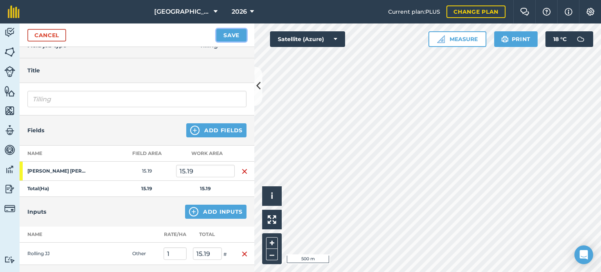
click at [233, 36] on button "Save" at bounding box center [231, 35] width 30 height 13
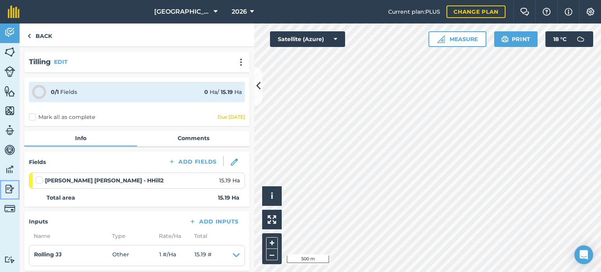
click at [9, 193] on img at bounding box center [9, 189] width 11 height 12
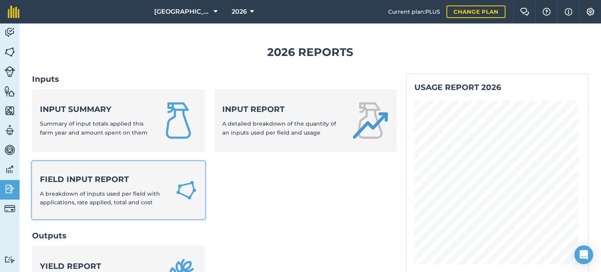
click at [94, 179] on strong "Field Input Report" at bounding box center [103, 179] width 126 height 11
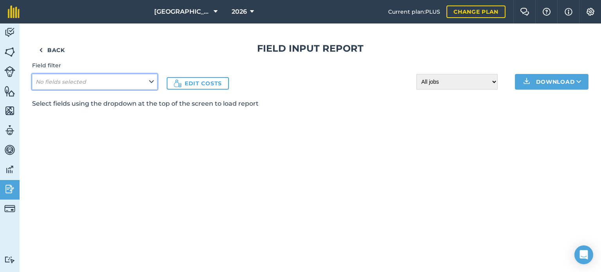
click at [90, 83] on button "No fields selected" at bounding box center [94, 82] width 125 height 16
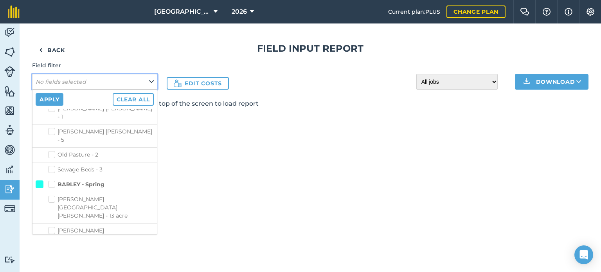
scroll to position [196, 0]
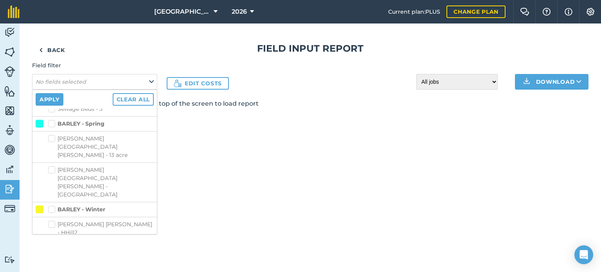
click at [69, 220] on label "[PERSON_NAME] [PERSON_NAME] - HHill2" at bounding box center [101, 228] width 106 height 16
click at [53, 220] on input "[PERSON_NAME] [PERSON_NAME] - HHill2" at bounding box center [50, 222] width 5 height 5
checkbox input "true"
click at [56, 100] on button "Apply" at bounding box center [50, 99] width 28 height 13
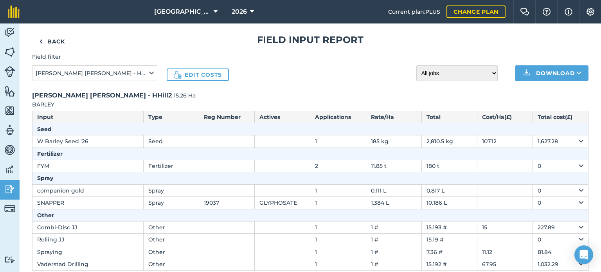
scroll to position [0, 0]
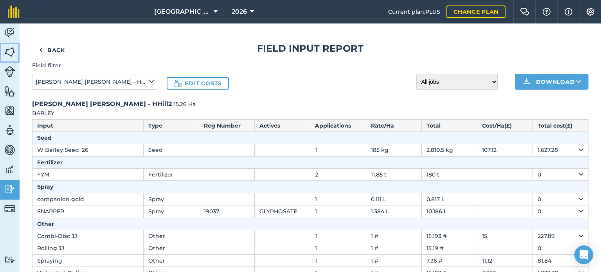
click at [13, 52] on img at bounding box center [9, 52] width 11 height 12
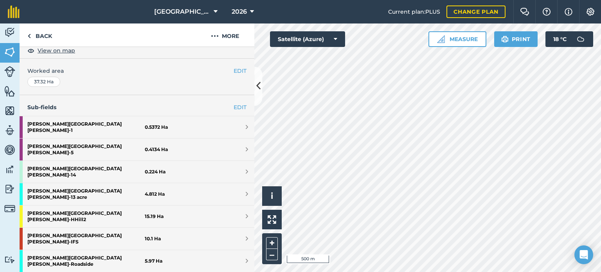
scroll to position [157, 0]
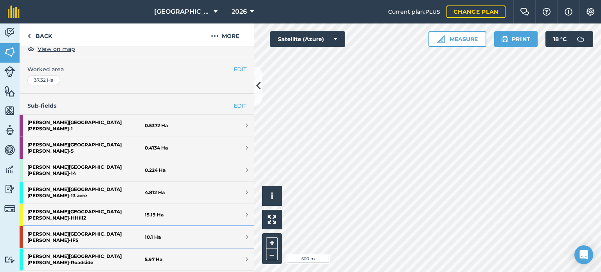
click at [56, 226] on strong "[PERSON_NAME] [PERSON_NAME] - IFS" at bounding box center [85, 237] width 117 height 22
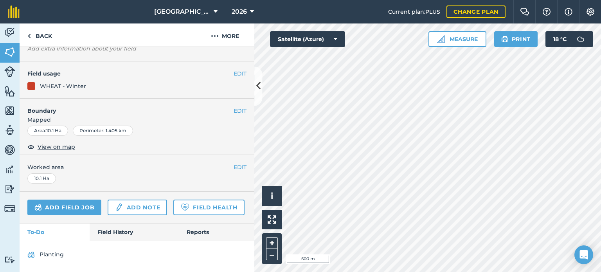
scroll to position [87, 0]
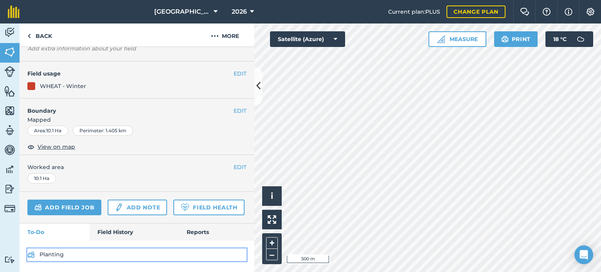
click at [59, 251] on link "Planting" at bounding box center [136, 255] width 219 height 13
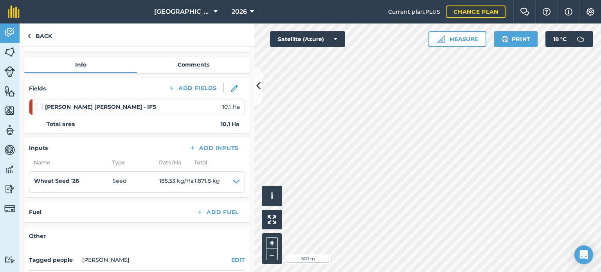
scroll to position [78, 0]
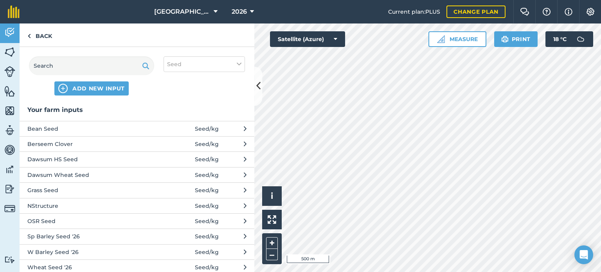
click at [51, 126] on span "Bean Seed" at bounding box center [91, 128] width 128 height 9
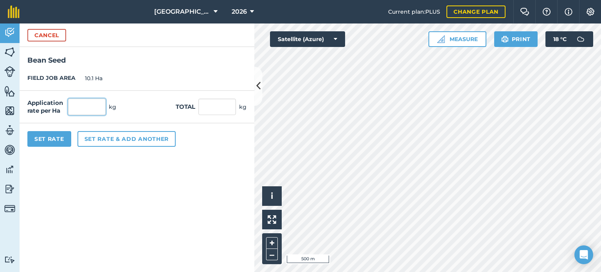
click at [83, 106] on input "text" at bounding box center [87, 107] width 38 height 16
type input "10"
type input "101"
click at [50, 139] on button "Set Rate" at bounding box center [49, 139] width 44 height 16
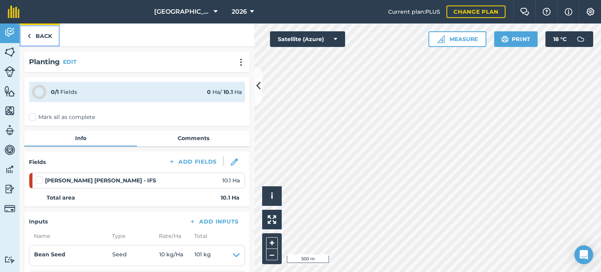
click at [45, 35] on link "Back" at bounding box center [40, 34] width 40 height 23
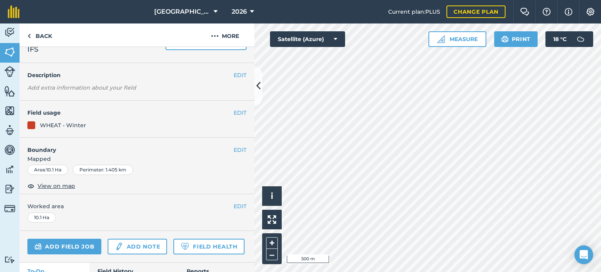
scroll to position [87, 0]
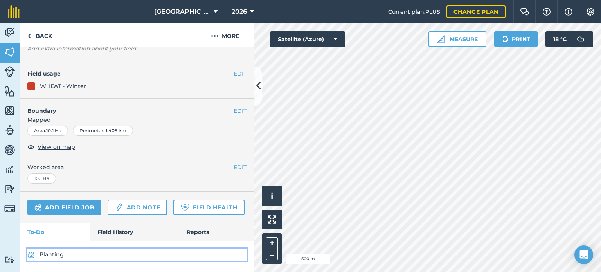
click at [61, 255] on link "Planting" at bounding box center [136, 255] width 219 height 13
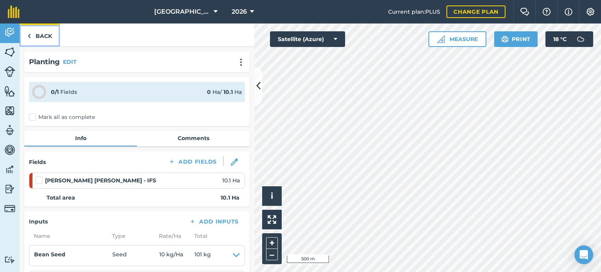
click at [34, 38] on link "Back" at bounding box center [40, 34] width 40 height 23
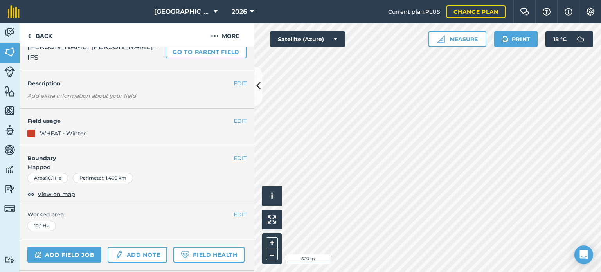
scroll to position [87, 0]
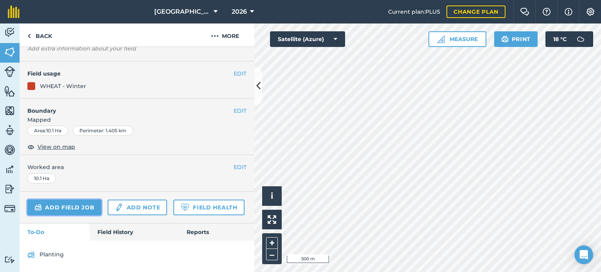
click at [69, 200] on link "Add field job" at bounding box center [64, 208] width 74 height 16
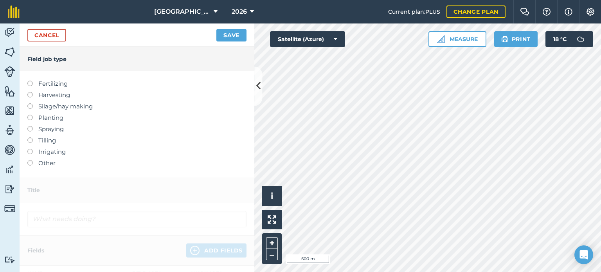
click at [30, 126] on label at bounding box center [32, 126] width 11 height 0
type input "Spraying"
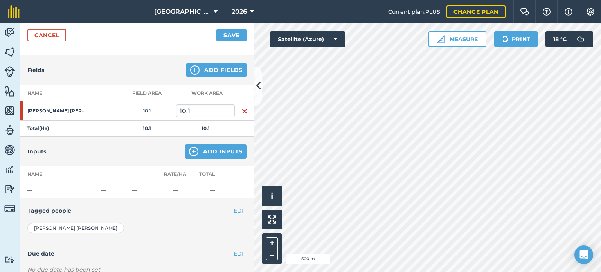
scroll to position [78, 0]
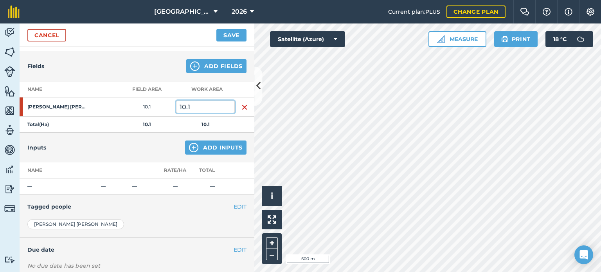
click at [193, 105] on input "10.1" at bounding box center [205, 107] width 59 height 13
type input "1"
type input "3"
click at [199, 147] on button "Add Inputs" at bounding box center [215, 148] width 61 height 14
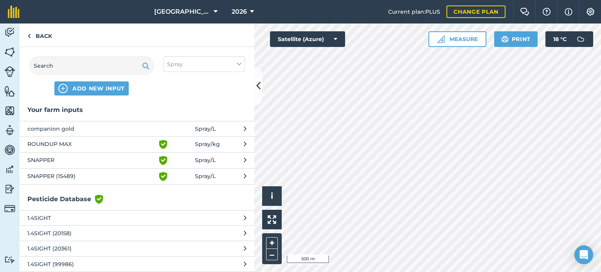
click at [196, 159] on span "Spray / L" at bounding box center [205, 160] width 21 height 9
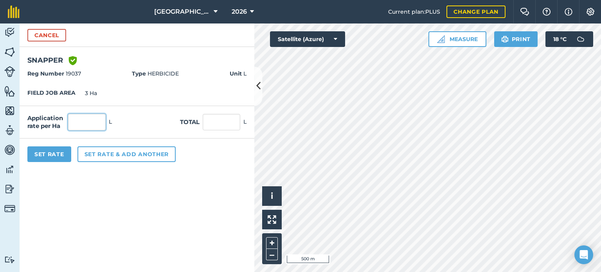
click at [99, 124] on input "text" at bounding box center [87, 122] width 38 height 16
type input "2.6"
type input "7.8"
drag, startPoint x: 211, startPoint y: 119, endPoint x: 210, endPoint y: 146, distance: 27.4
click at [211, 119] on input "7.8" at bounding box center [222, 122] width 38 height 16
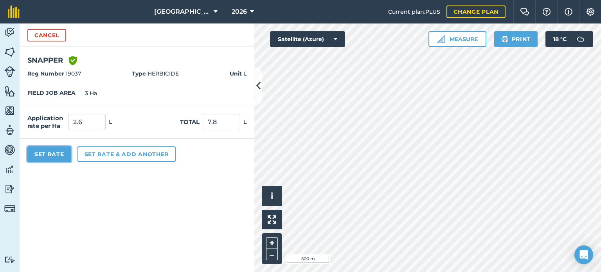
click at [63, 157] on button "Set Rate" at bounding box center [49, 154] width 44 height 16
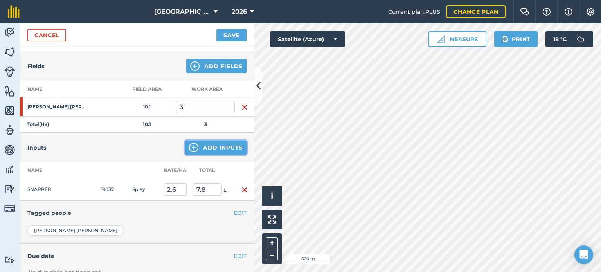
click at [197, 144] on button "Add Inputs" at bounding box center [215, 148] width 61 height 14
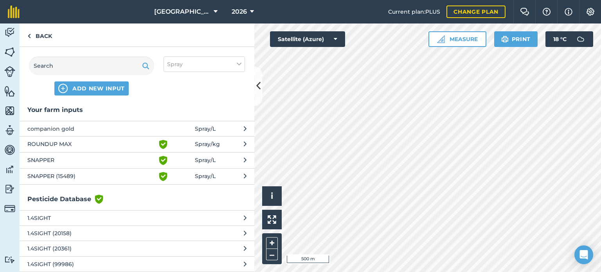
click at [205, 126] on span "Spray / L" at bounding box center [205, 128] width 21 height 9
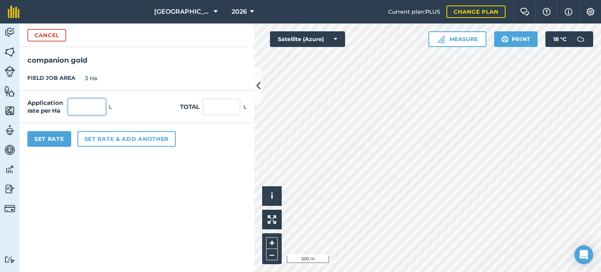
click at [100, 107] on input "text" at bounding box center [87, 107] width 38 height 16
type input "0.5"
type input "1.5"
click at [62, 140] on button "Set Rate" at bounding box center [49, 139] width 44 height 16
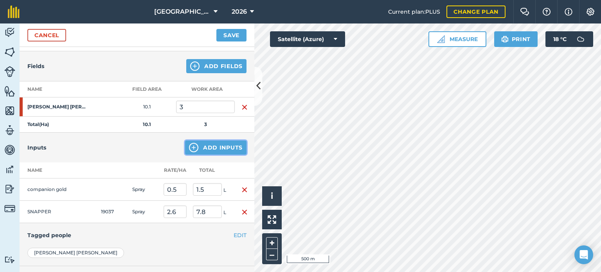
click at [189, 148] on img at bounding box center [193, 147] width 9 height 9
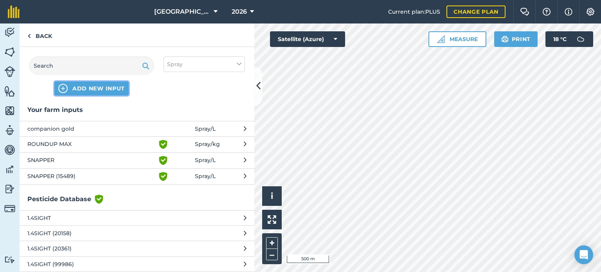
click at [98, 87] on span "ADD NEW INPUT" at bounding box center [98, 89] width 52 height 8
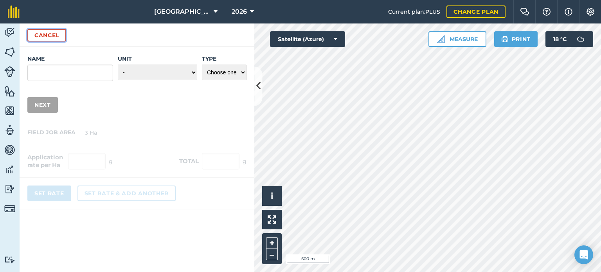
click at [48, 36] on button "Cancel" at bounding box center [46, 35] width 39 height 13
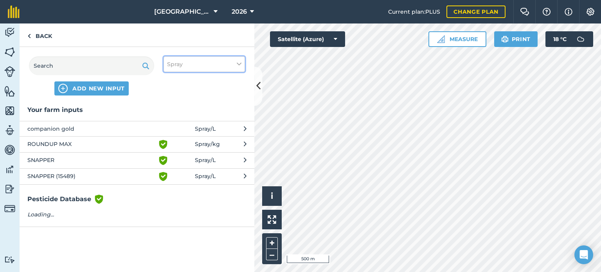
click at [185, 64] on button "Spray" at bounding box center [204, 64] width 81 height 16
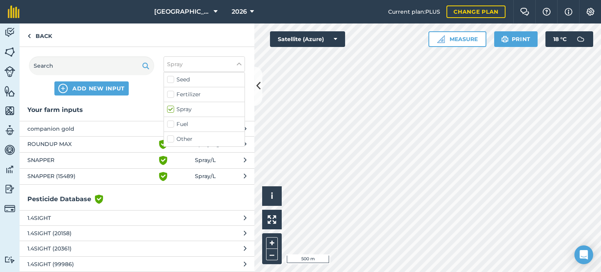
click at [179, 110] on label "Spray" at bounding box center [204, 109] width 74 height 8
click at [172, 110] on input "Spray" at bounding box center [169, 107] width 5 height 5
checkbox input "false"
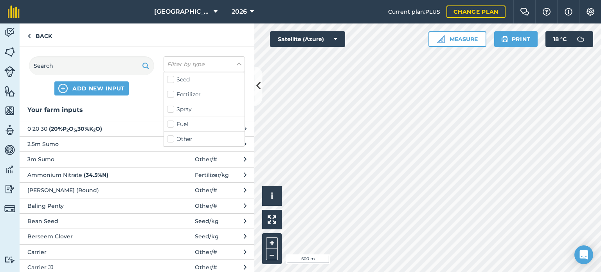
click at [171, 139] on label "Other" at bounding box center [204, 139] width 74 height 8
click at [171, 139] on input "Other" at bounding box center [169, 137] width 5 height 5
checkbox input "true"
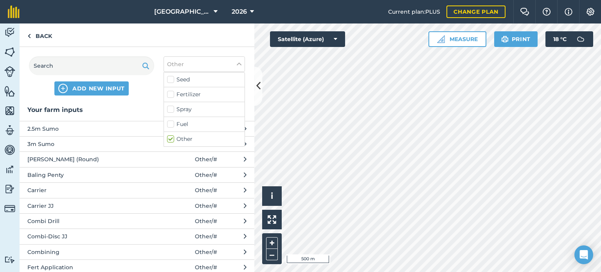
click at [113, 108] on h3 "Your farm inputs" at bounding box center [137, 110] width 235 height 10
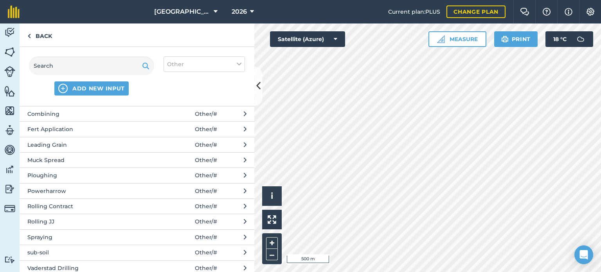
scroll to position [150, 0]
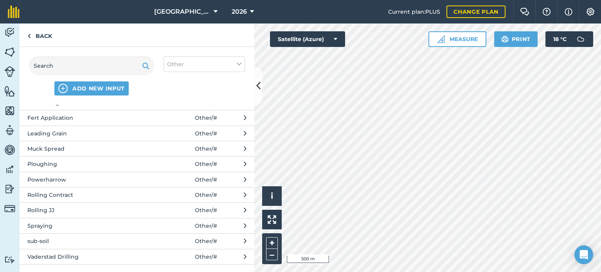
click at [52, 222] on span "Spraying" at bounding box center [91, 226] width 128 height 9
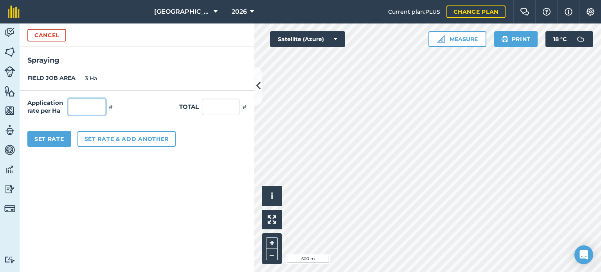
click at [86, 103] on input "text" at bounding box center [87, 107] width 38 height 16
type input "1"
type input "3"
click at [62, 143] on button "Set Rate" at bounding box center [49, 139] width 44 height 16
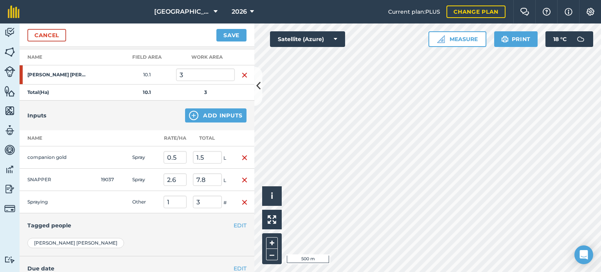
scroll to position [175, 0]
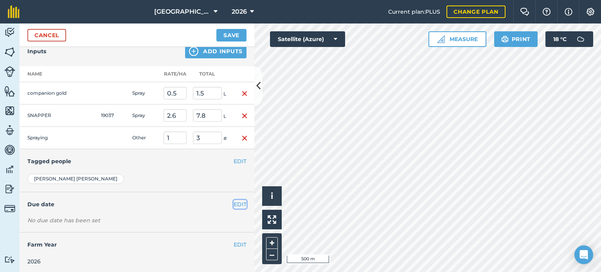
click at [236, 200] on button "EDIT" at bounding box center [240, 204] width 13 height 9
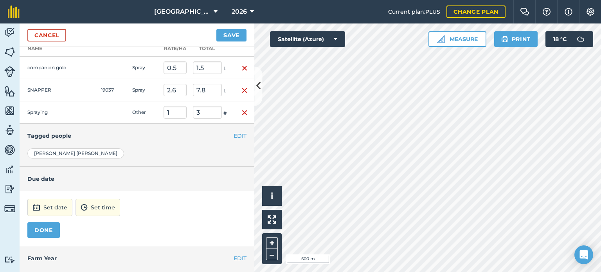
scroll to position [213, 0]
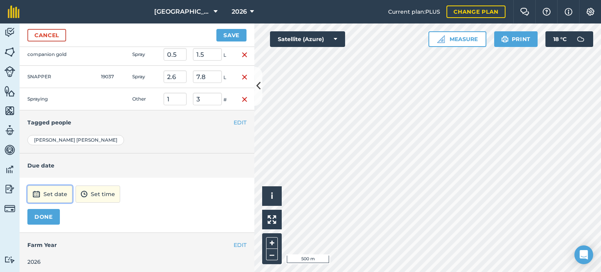
click at [62, 192] on button "Set date" at bounding box center [49, 194] width 45 height 17
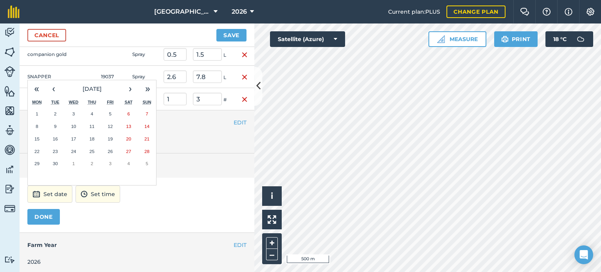
click at [94, 137] on abbr "18" at bounding box center [91, 138] width 5 height 5
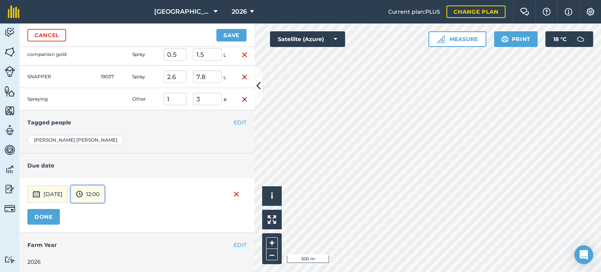
click at [105, 191] on button "12:00" at bounding box center [88, 194] width 34 height 17
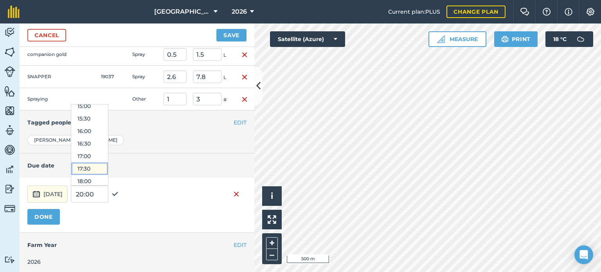
click at [108, 166] on button "17:30" at bounding box center [89, 168] width 37 height 13
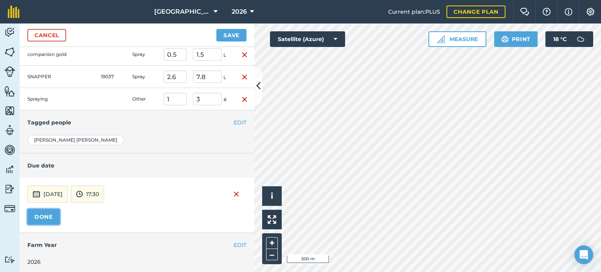
click at [50, 213] on button "DONE" at bounding box center [43, 217] width 32 height 16
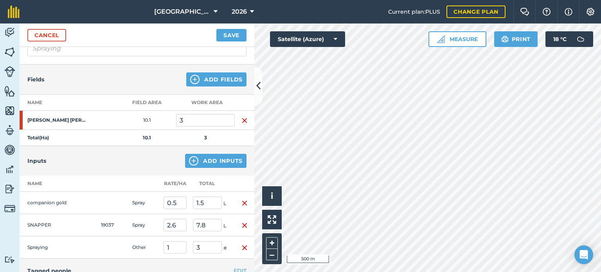
scroll to position [59, 0]
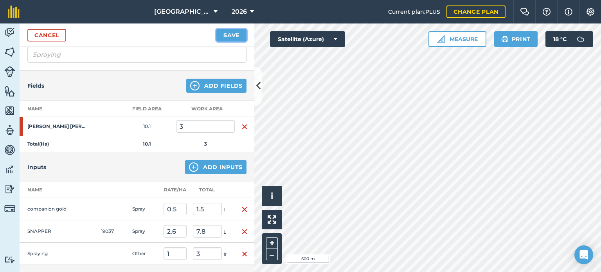
click at [227, 36] on button "Save" at bounding box center [231, 35] width 30 height 13
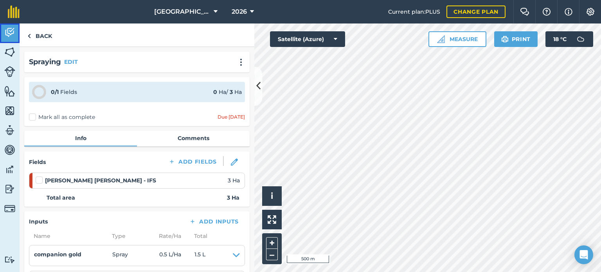
click at [13, 32] on img at bounding box center [9, 33] width 11 height 12
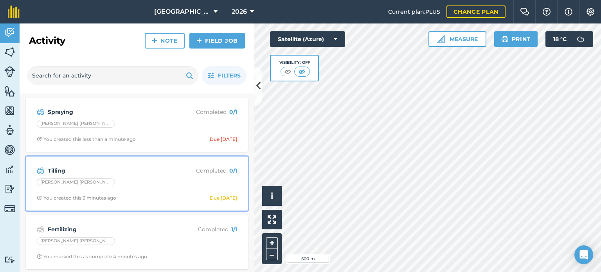
click at [62, 170] on strong "Tilling" at bounding box center [110, 170] width 124 height 9
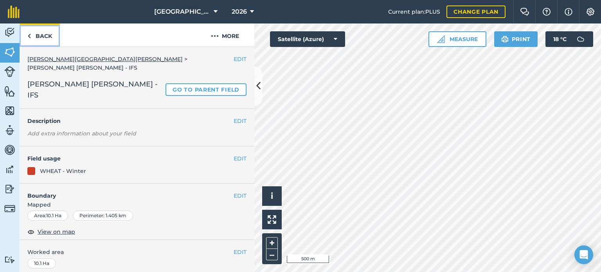
click at [42, 36] on link "Back" at bounding box center [40, 34] width 40 height 23
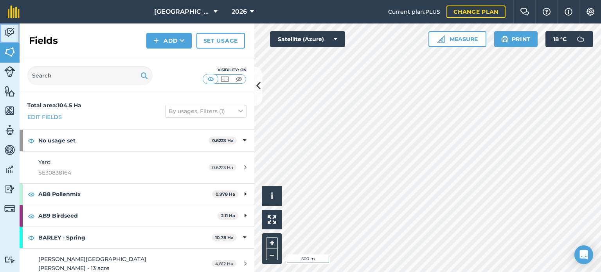
click at [10, 31] on img at bounding box center [9, 33] width 11 height 12
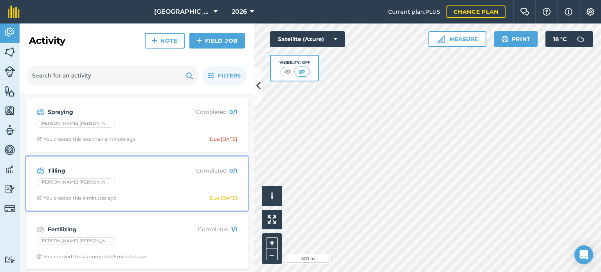
click at [60, 171] on strong "Tilling" at bounding box center [110, 170] width 124 height 9
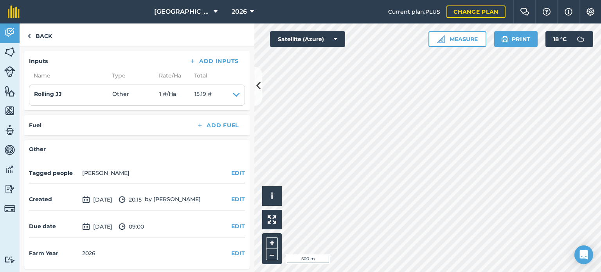
scroll to position [43, 0]
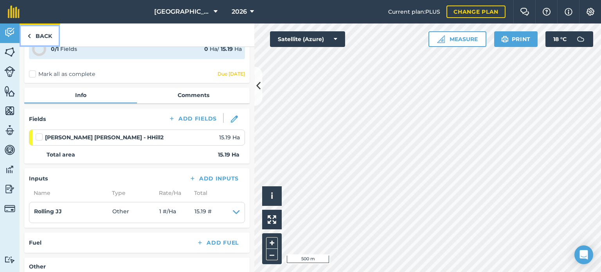
click at [34, 32] on link "Back" at bounding box center [40, 34] width 40 height 23
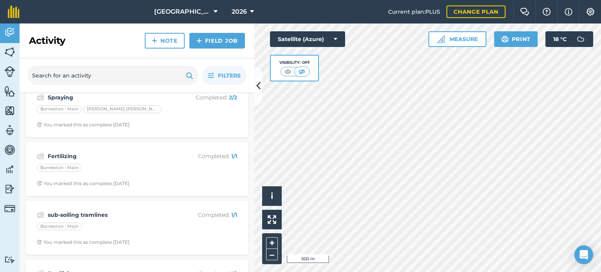
scroll to position [352, 0]
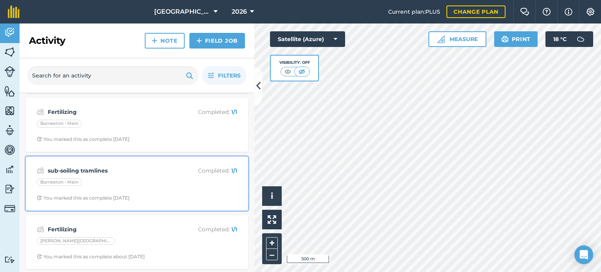
click at [94, 171] on strong "sub-soiling tramlines" at bounding box center [110, 170] width 124 height 9
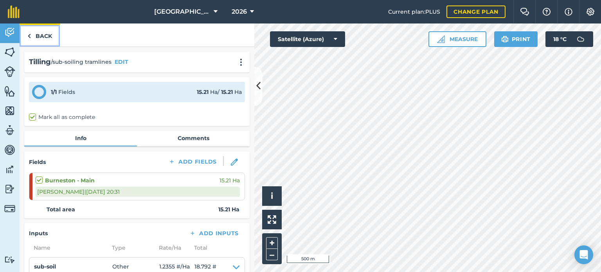
click at [49, 34] on link "Back" at bounding box center [40, 34] width 40 height 23
